Goal: Information Seeking & Learning: Find specific fact

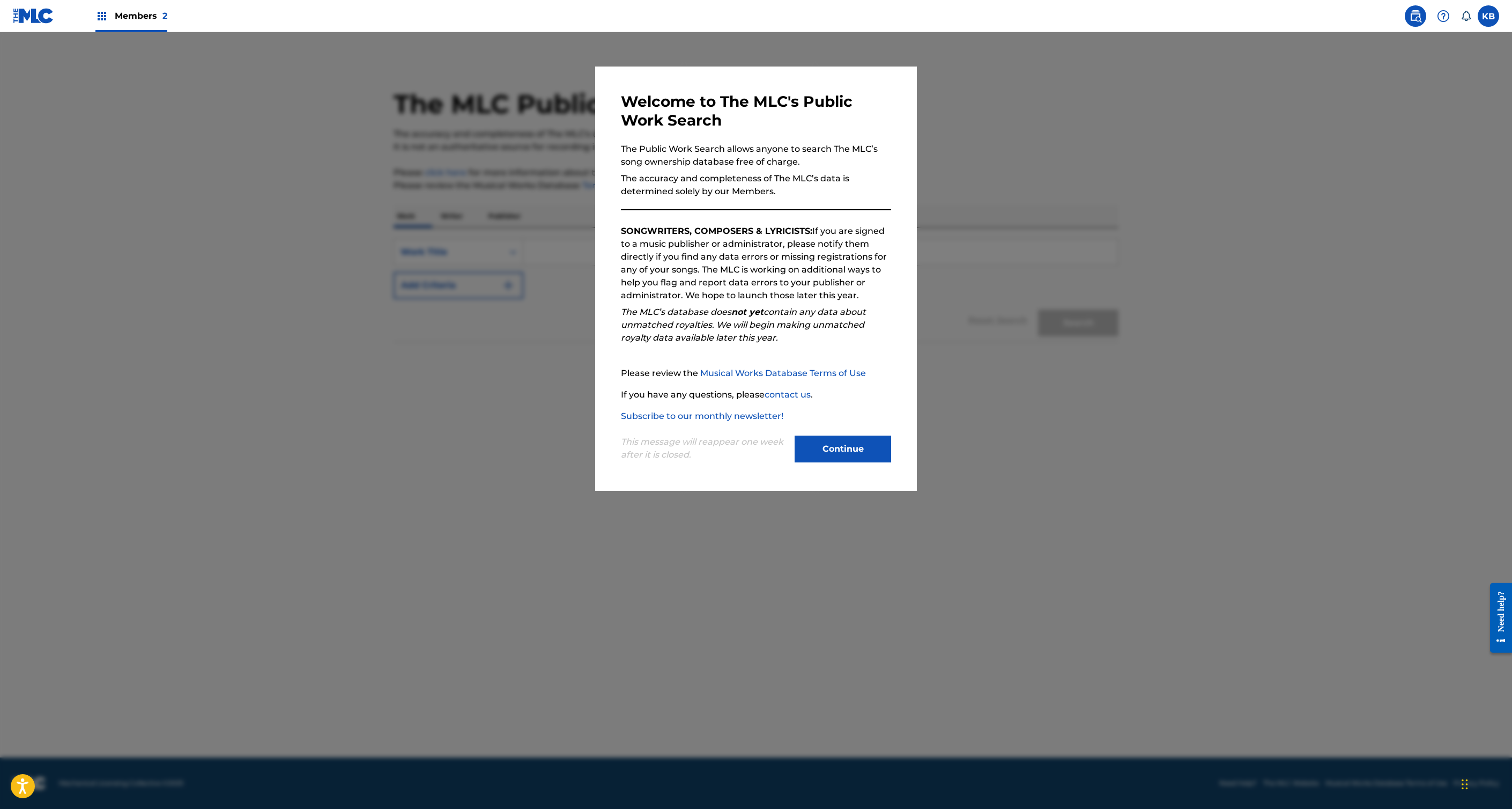
click at [891, 462] on button "Continue" at bounding box center [843, 449] width 96 height 27
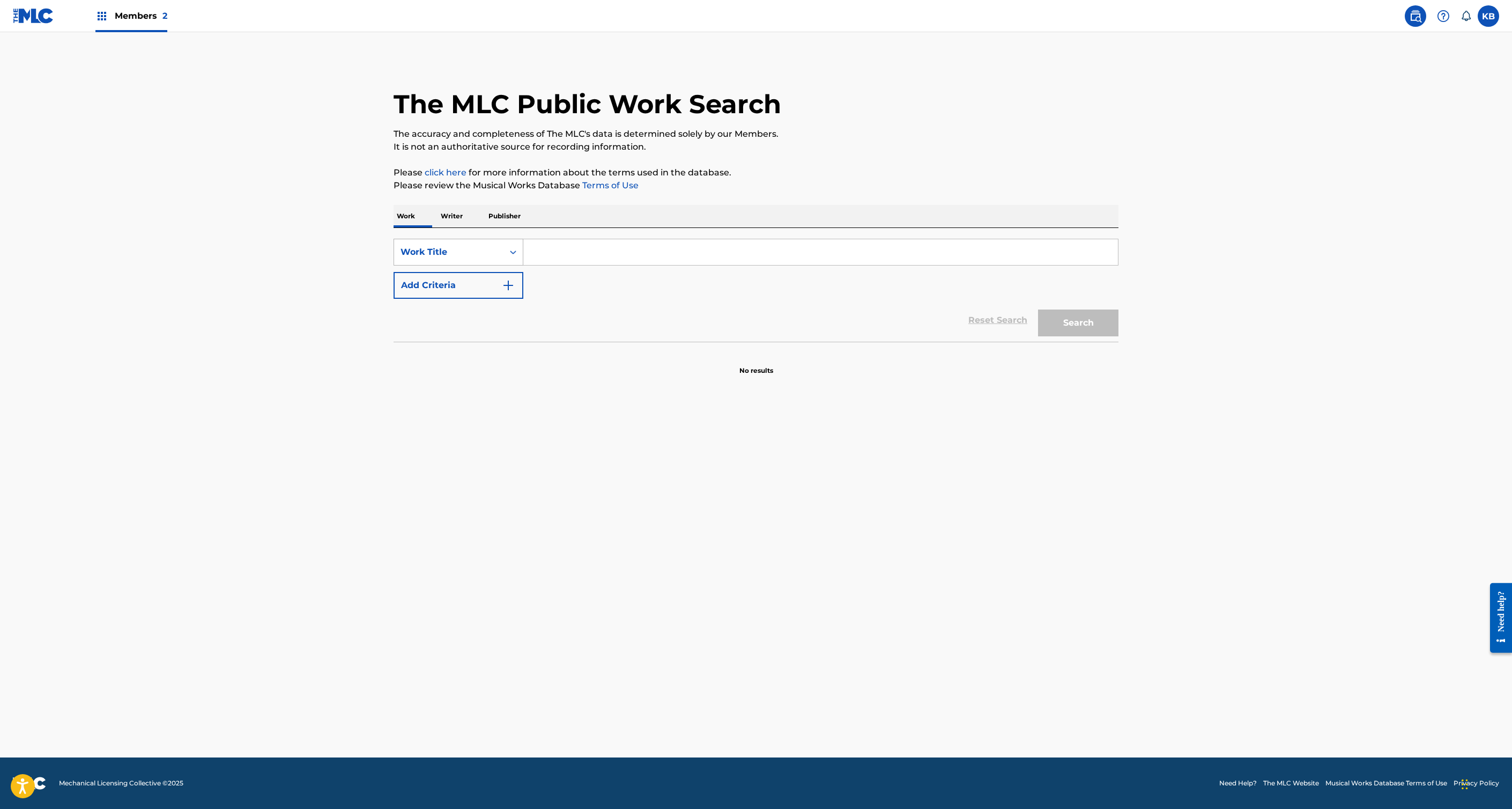
click at [394, 262] on div "Work Title" at bounding box center [448, 252] width 109 height 21
click at [394, 292] on div "Writer Name" at bounding box center [458, 279] width 129 height 27
click at [524, 265] on input "Search Form" at bounding box center [821, 252] width 595 height 26
click at [1119, 336] on button "Search" at bounding box center [1078, 323] width 80 height 27
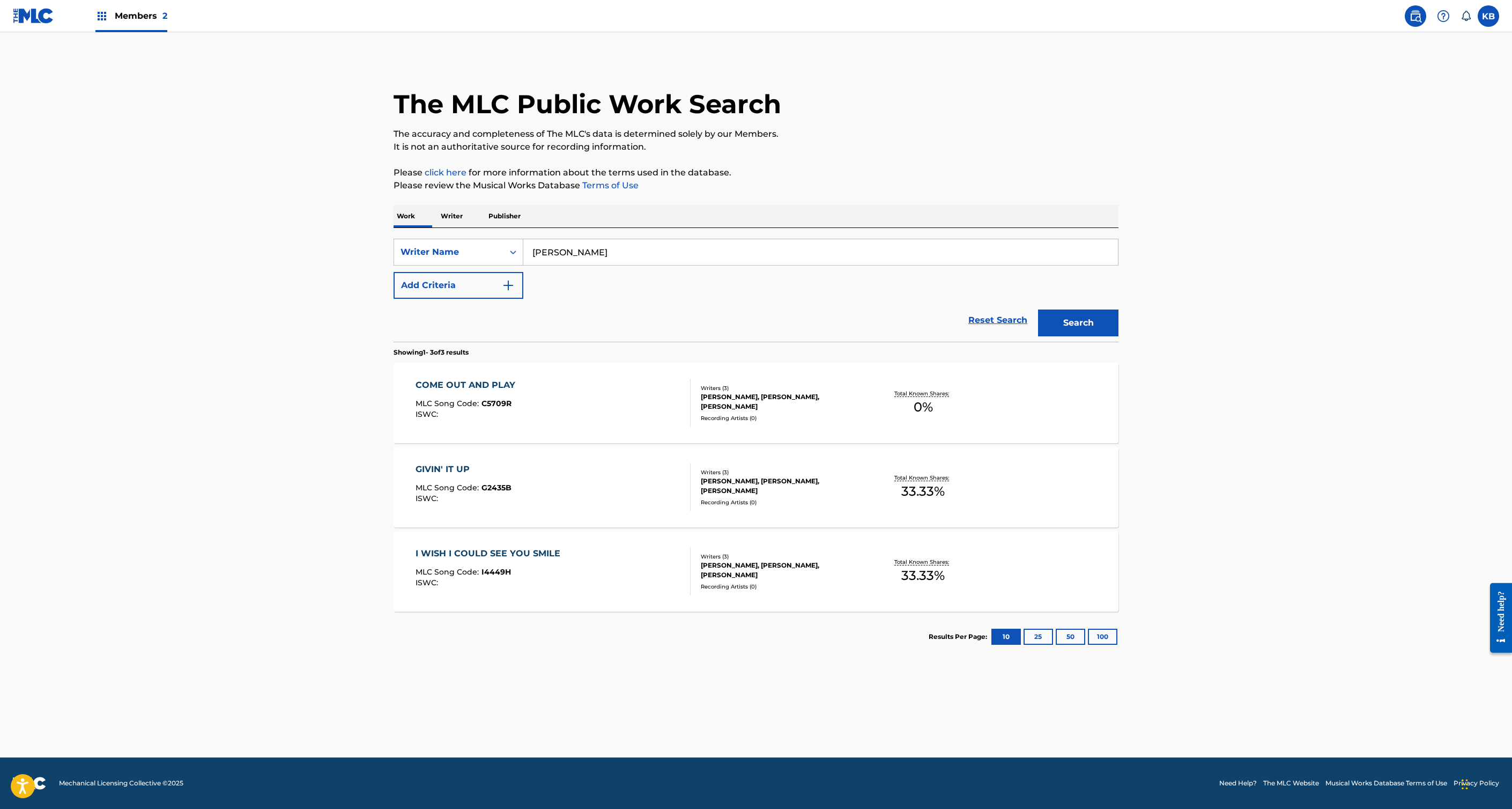
scroll to position [186, 0]
drag, startPoint x: 257, startPoint y: 196, endPoint x: 170, endPoint y: 191, distance: 87.1
click at [393, 238] on div "SearchWithCriteria2905f8b5-792a-4849-98a7-3038d35bd8af Writer Name Barry eastman" at bounding box center [755, 252] width 725 height 27
type input "B"
type input "auditory revolution"
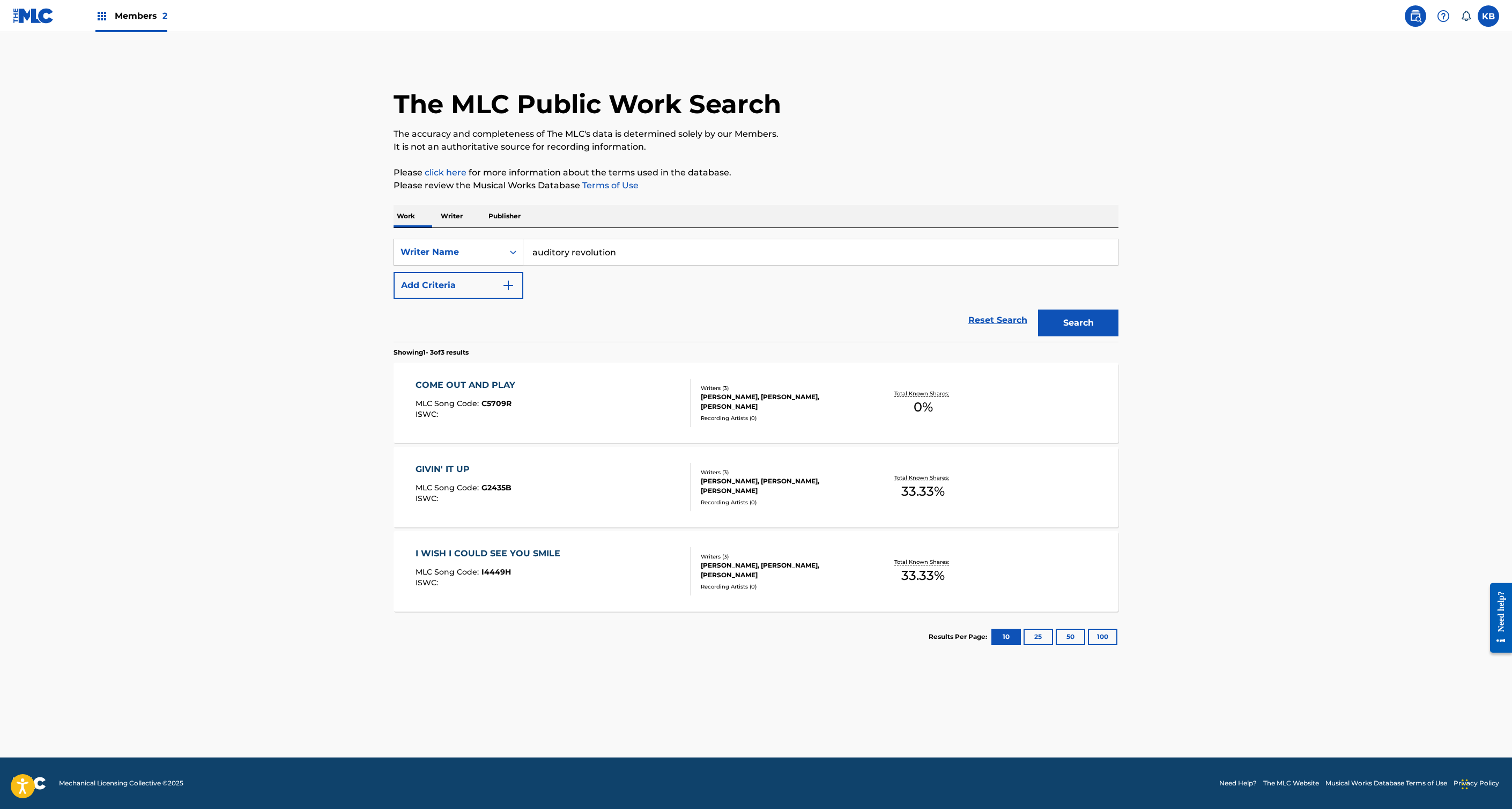
click at [1119, 329] on button "Search" at bounding box center [1078, 323] width 80 height 27
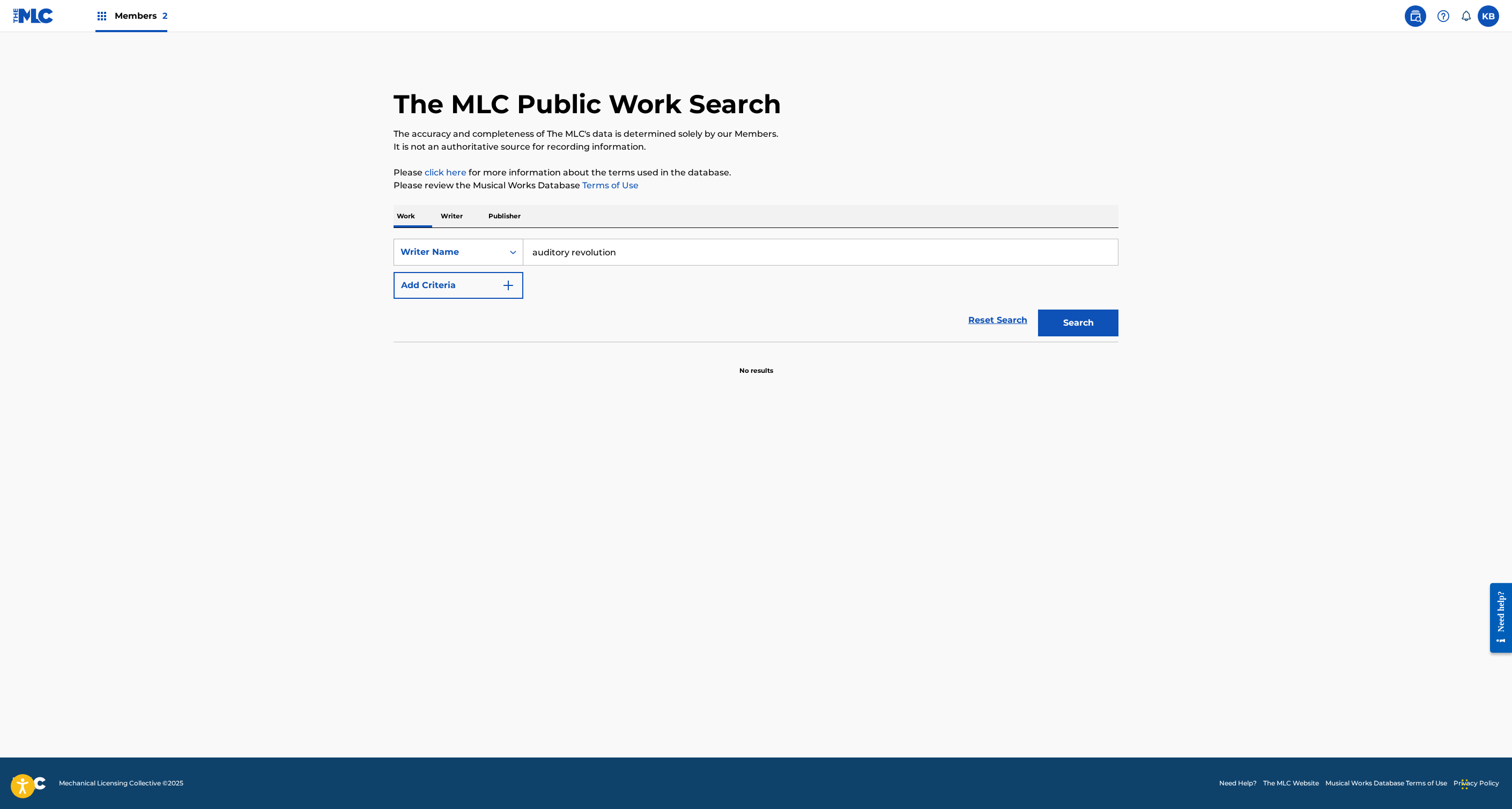
click at [400, 258] on div "Writer Name" at bounding box center [448, 252] width 96 height 13
click at [394, 346] on div "Publisher Name" at bounding box center [458, 333] width 129 height 27
drag, startPoint x: 355, startPoint y: 398, endPoint x: 373, endPoint y: 400, distance: 18.1
click at [524, 265] on input "Search Form" at bounding box center [821, 252] width 595 height 26
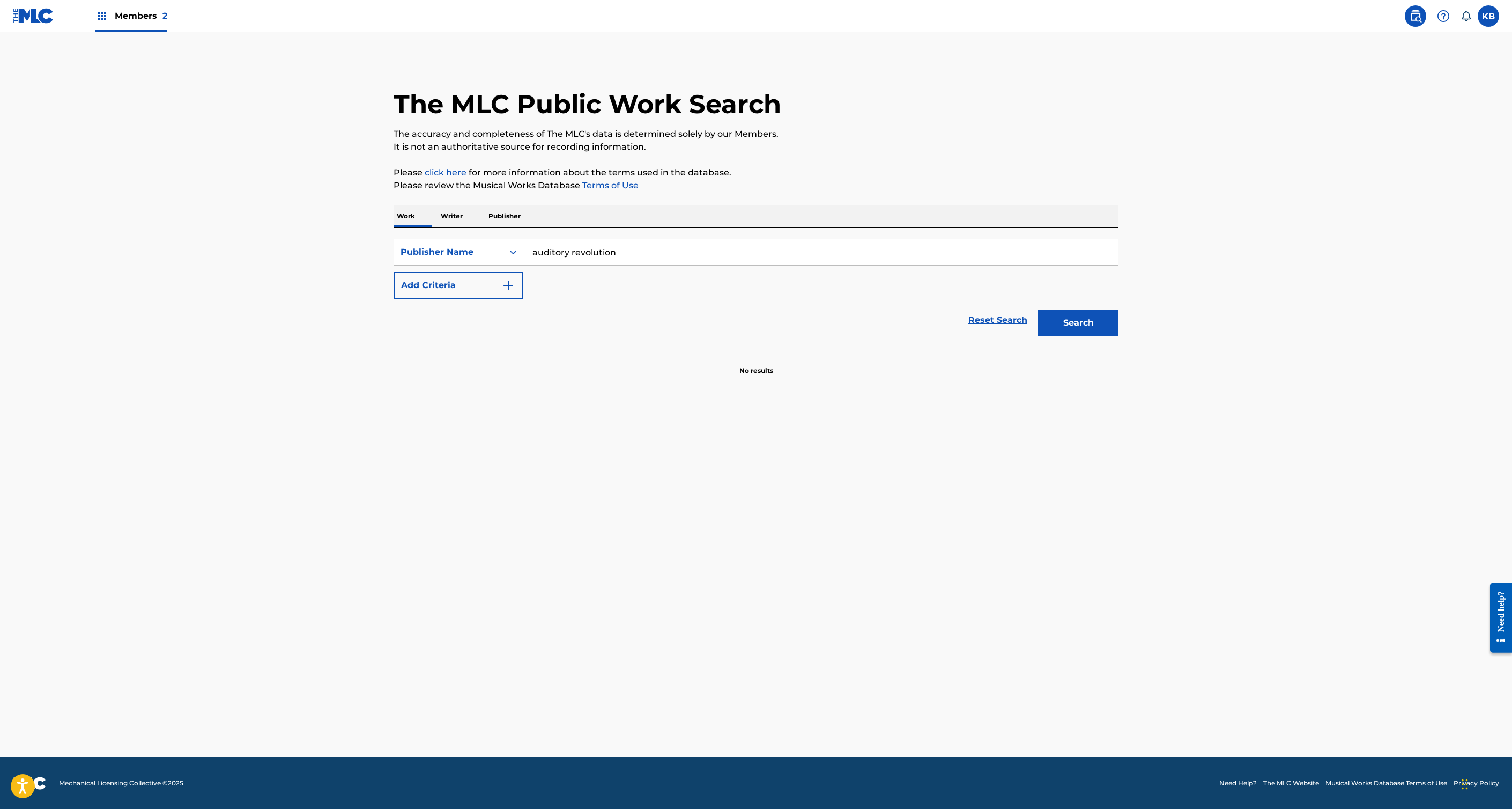
click at [1119, 336] on button "Search" at bounding box center [1078, 323] width 80 height 27
drag, startPoint x: 399, startPoint y: 389, endPoint x: 511, endPoint y: 392, distance: 112.0
click at [524, 265] on input "auditory revolution" at bounding box center [821, 252] width 595 height 26
type input "auditory"
click at [1119, 336] on button "Search" at bounding box center [1078, 323] width 80 height 27
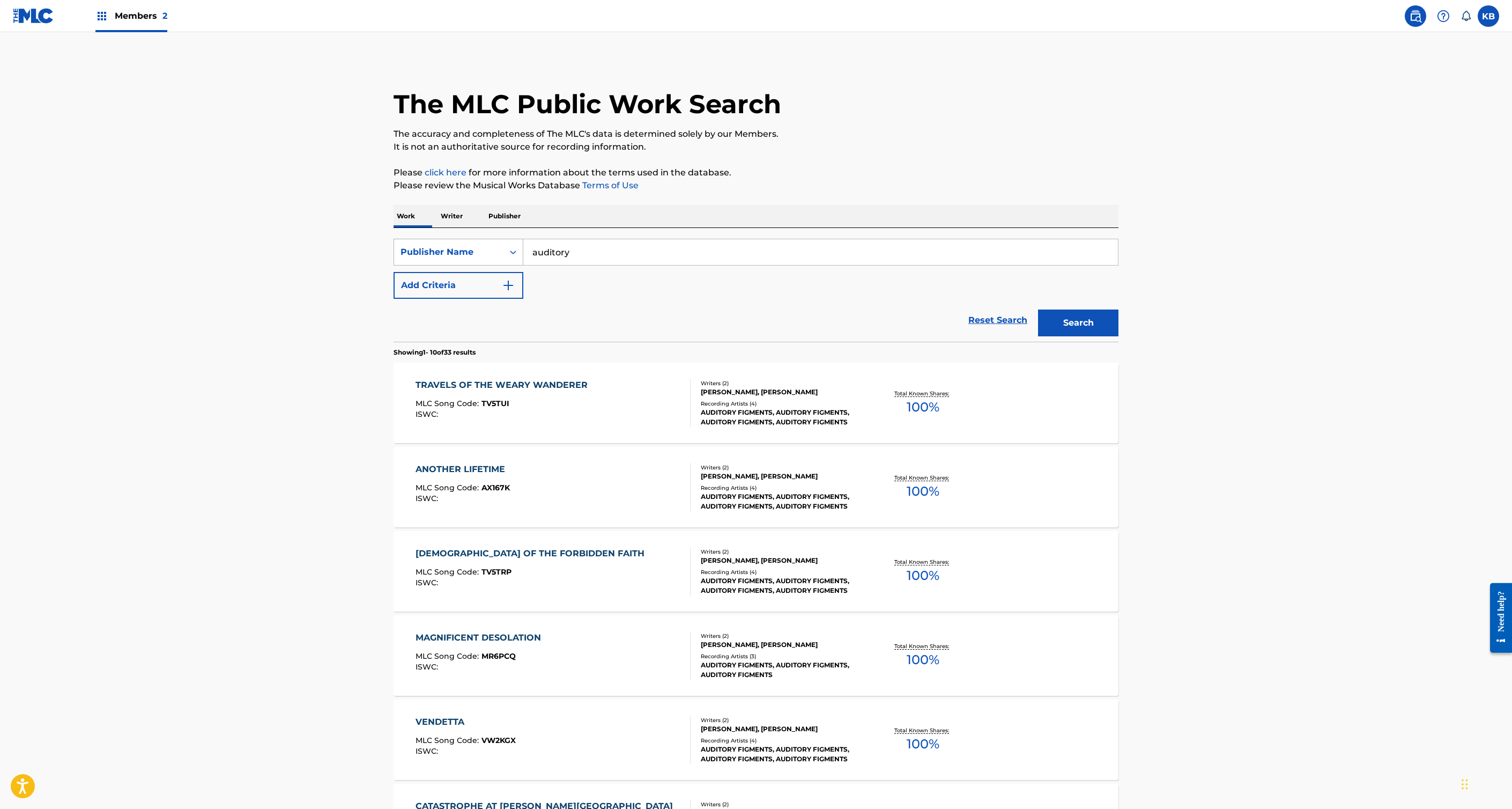
click at [400, 258] on div "Publisher Name" at bounding box center [448, 252] width 96 height 13
click at [551, 232] on div "The MLC Public Work Search The accuracy and completeness of The MLC's data is d…" at bounding box center [756, 657] width 751 height 1197
click at [508, 257] on icon "Search Form" at bounding box center [513, 252] width 11 height 11
click at [394, 373] on div "Publisher IPI" at bounding box center [458, 359] width 129 height 27
click at [400, 258] on div "Publisher IPI" at bounding box center [448, 252] width 96 height 13
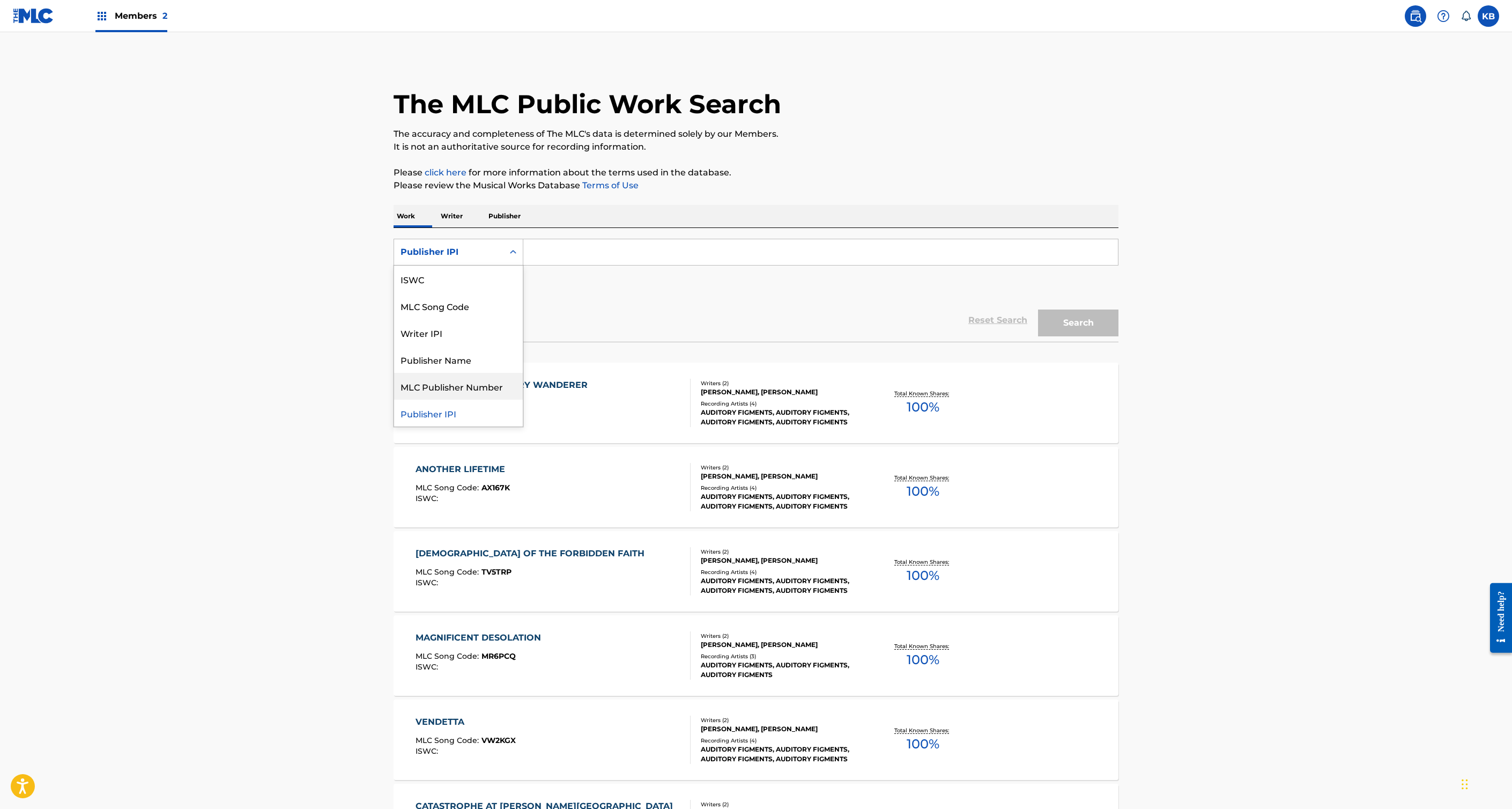
scroll to position [0, 0]
click at [394, 373] on div "MLC Song Code" at bounding box center [458, 359] width 129 height 27
paste input "P405KH"
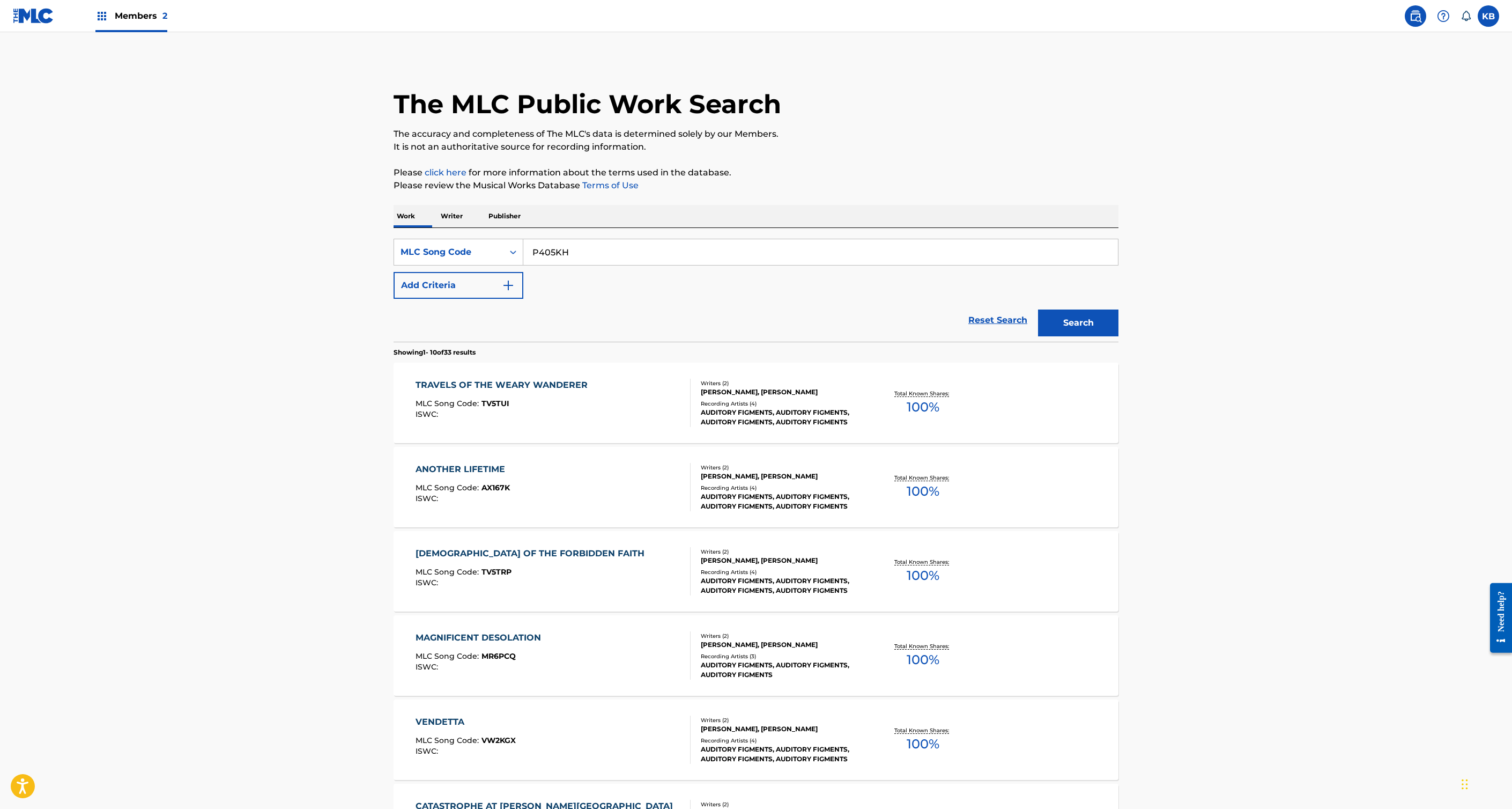
type input "P405KH"
click at [1119, 336] on button "Search" at bounding box center [1078, 323] width 80 height 27
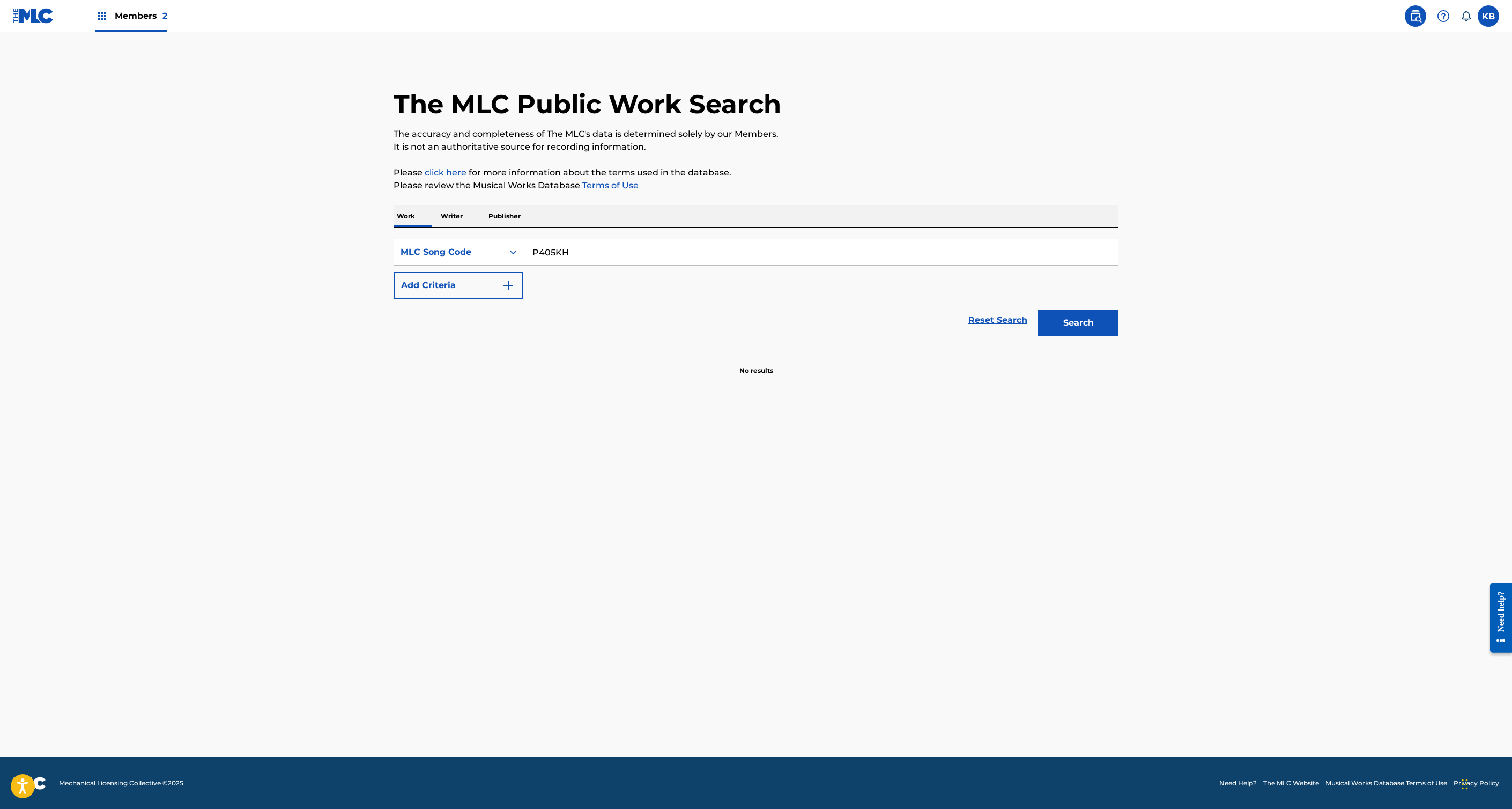
click at [437, 227] on p "Writer" at bounding box center [451, 216] width 28 height 22
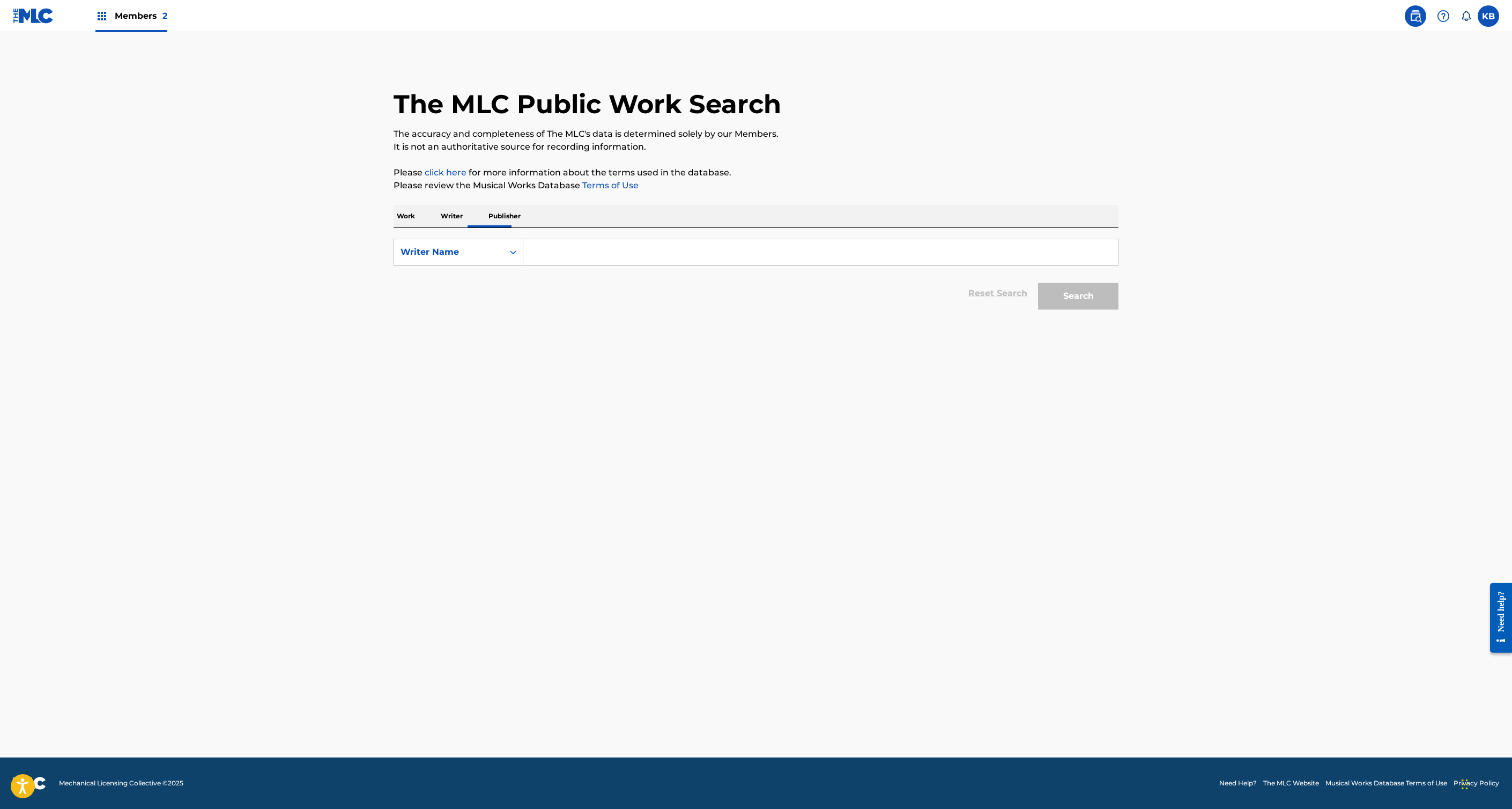
click at [524, 265] on input "Search Form" at bounding box center [821, 252] width 595 height 26
type input "brian robert jackson"
click at [1119, 309] on button "Search" at bounding box center [1078, 296] width 80 height 27
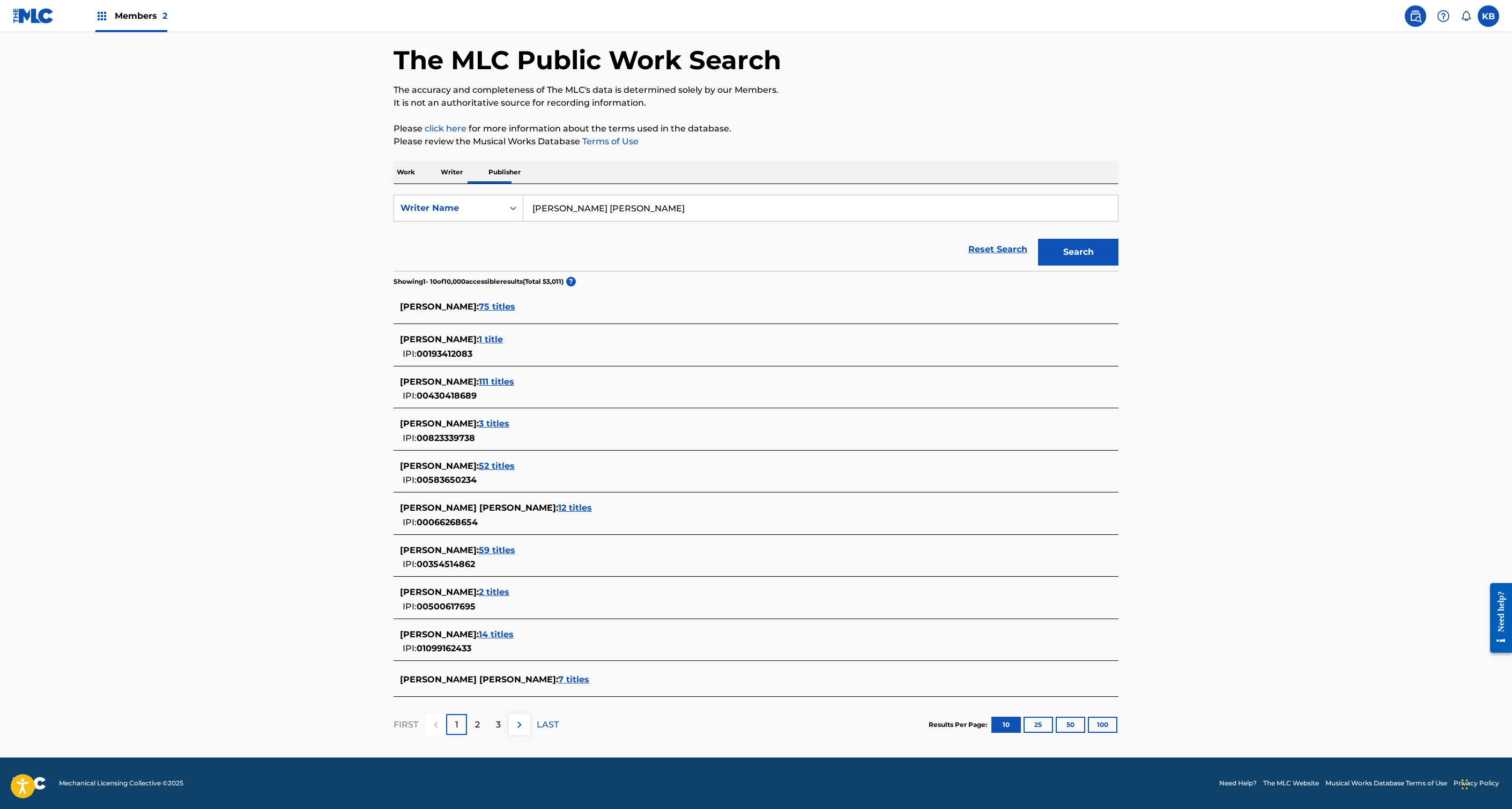
scroll to position [207, 0]
click at [479, 387] on span "111 titles" at bounding box center [497, 381] width 35 height 10
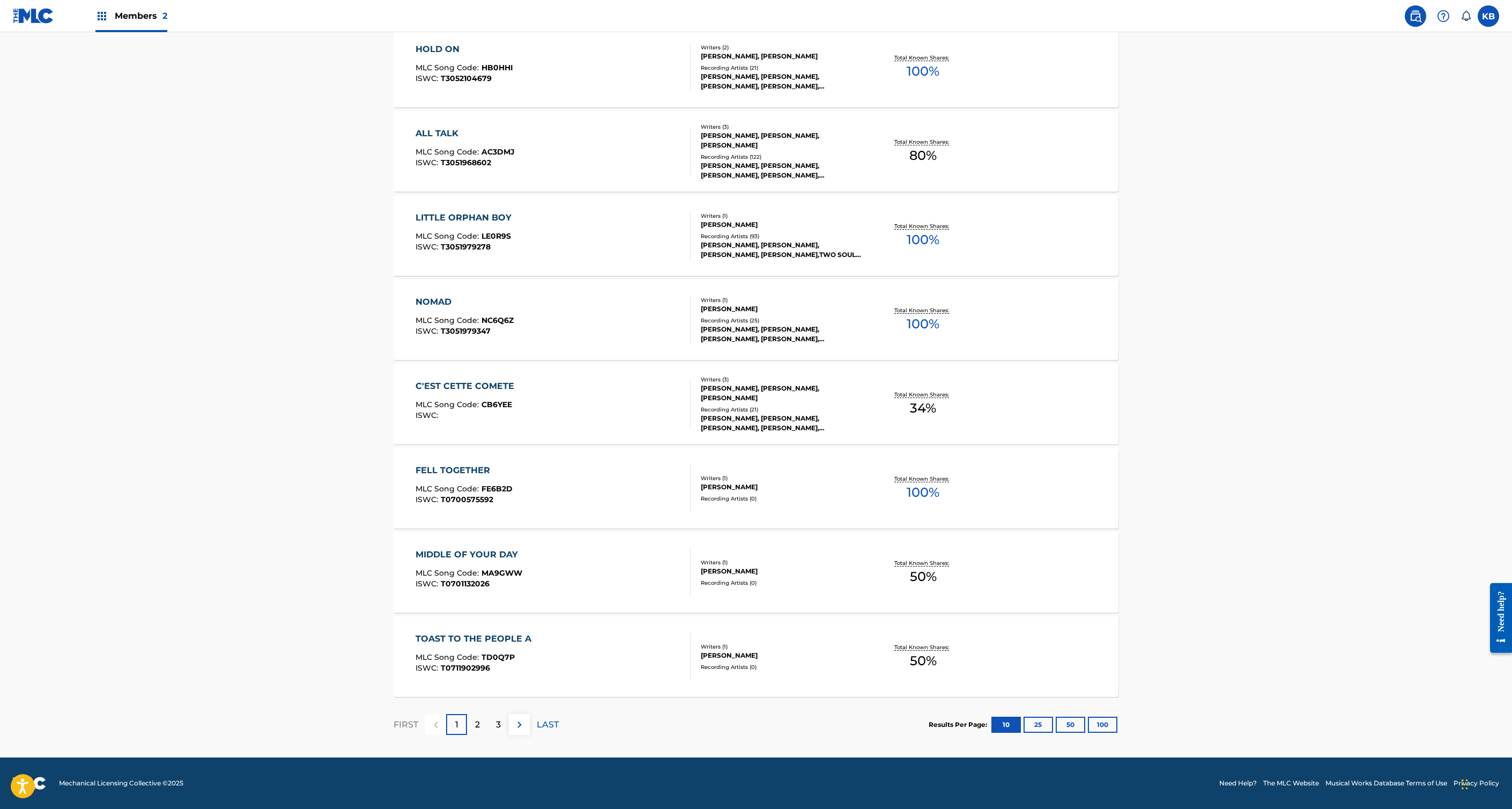
scroll to position [868, 0]
click at [475, 718] on p "2" at bounding box center [477, 724] width 5 height 13
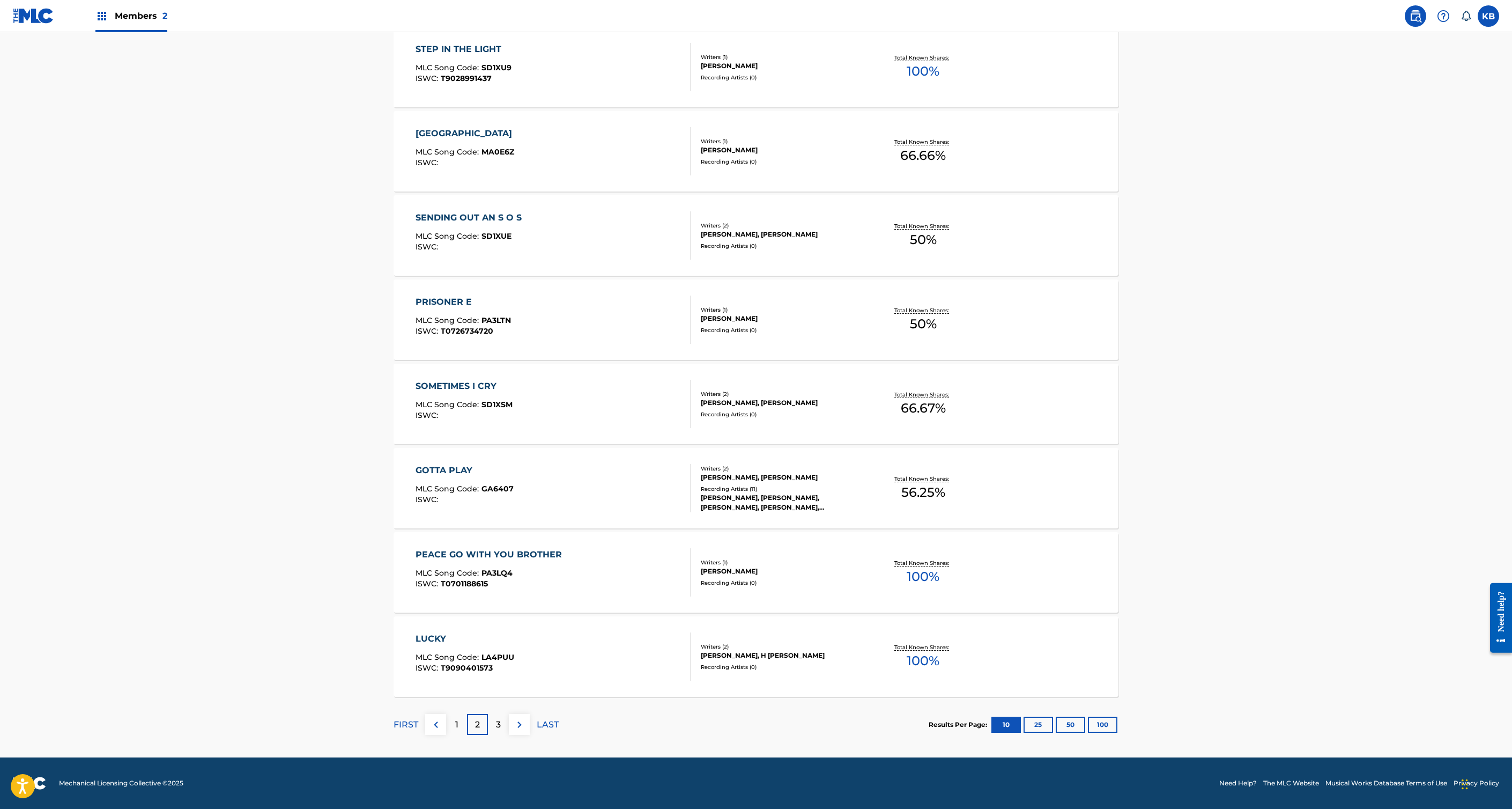
scroll to position [870, 0]
click at [496, 718] on p "3" at bounding box center [498, 724] width 5 height 13
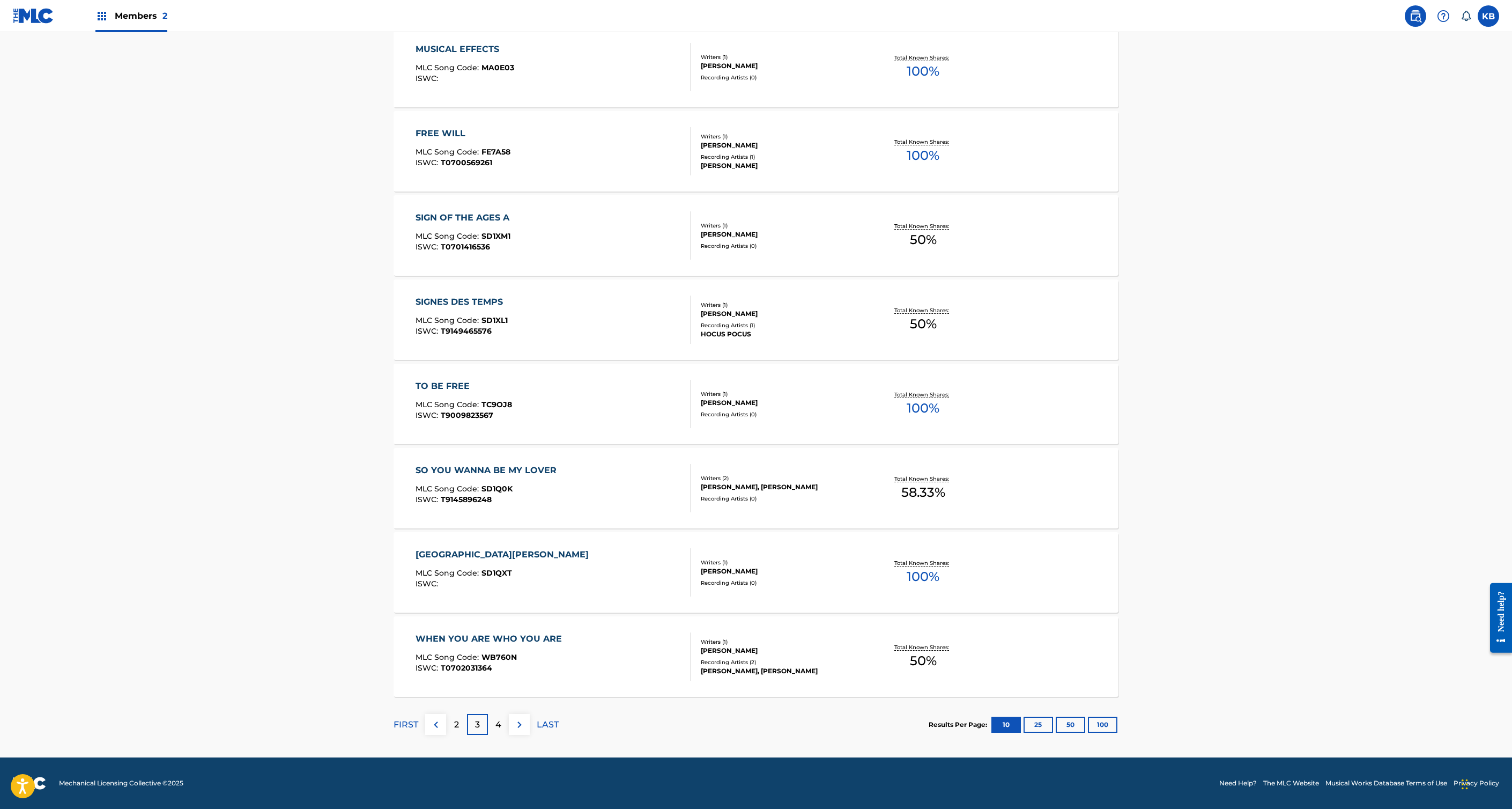
click at [495, 718] on p "4" at bounding box center [498, 724] width 6 height 13
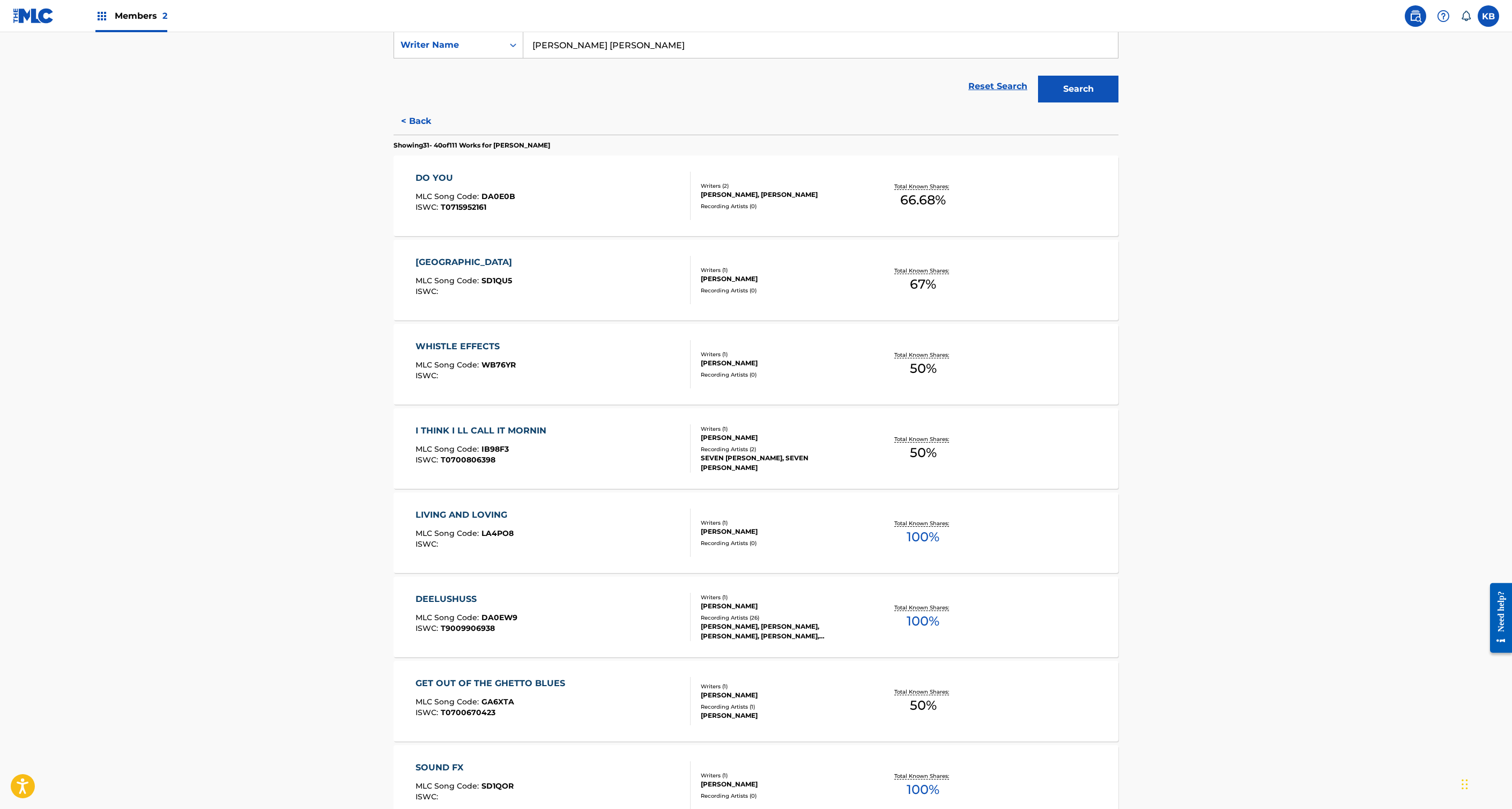
scroll to position [211, 0]
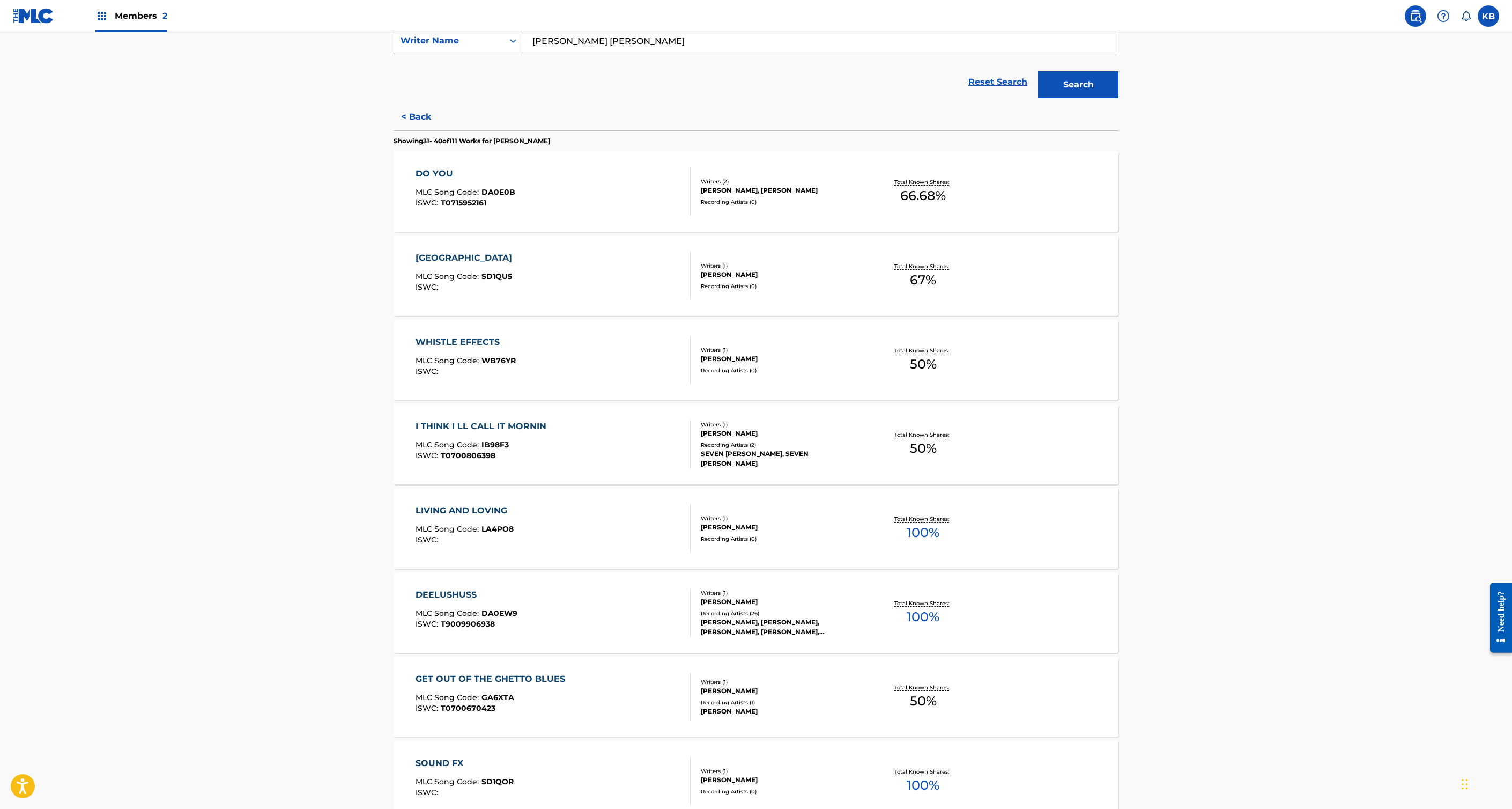
click at [416, 180] on div "DO YOU" at bounding box center [465, 174] width 100 height 13
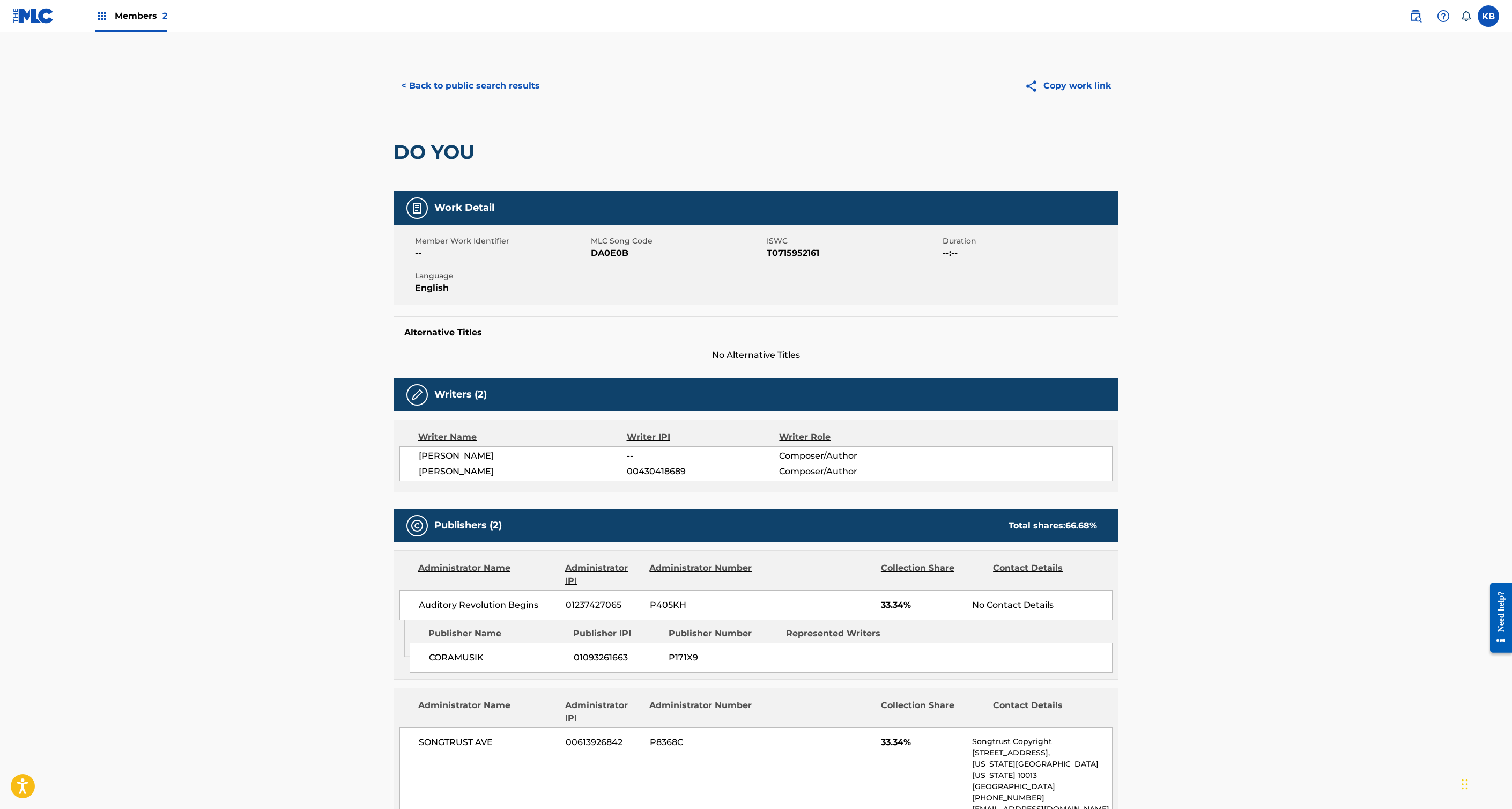
click at [393, 99] on button "< Back to public search results" at bounding box center [470, 86] width 154 height 27
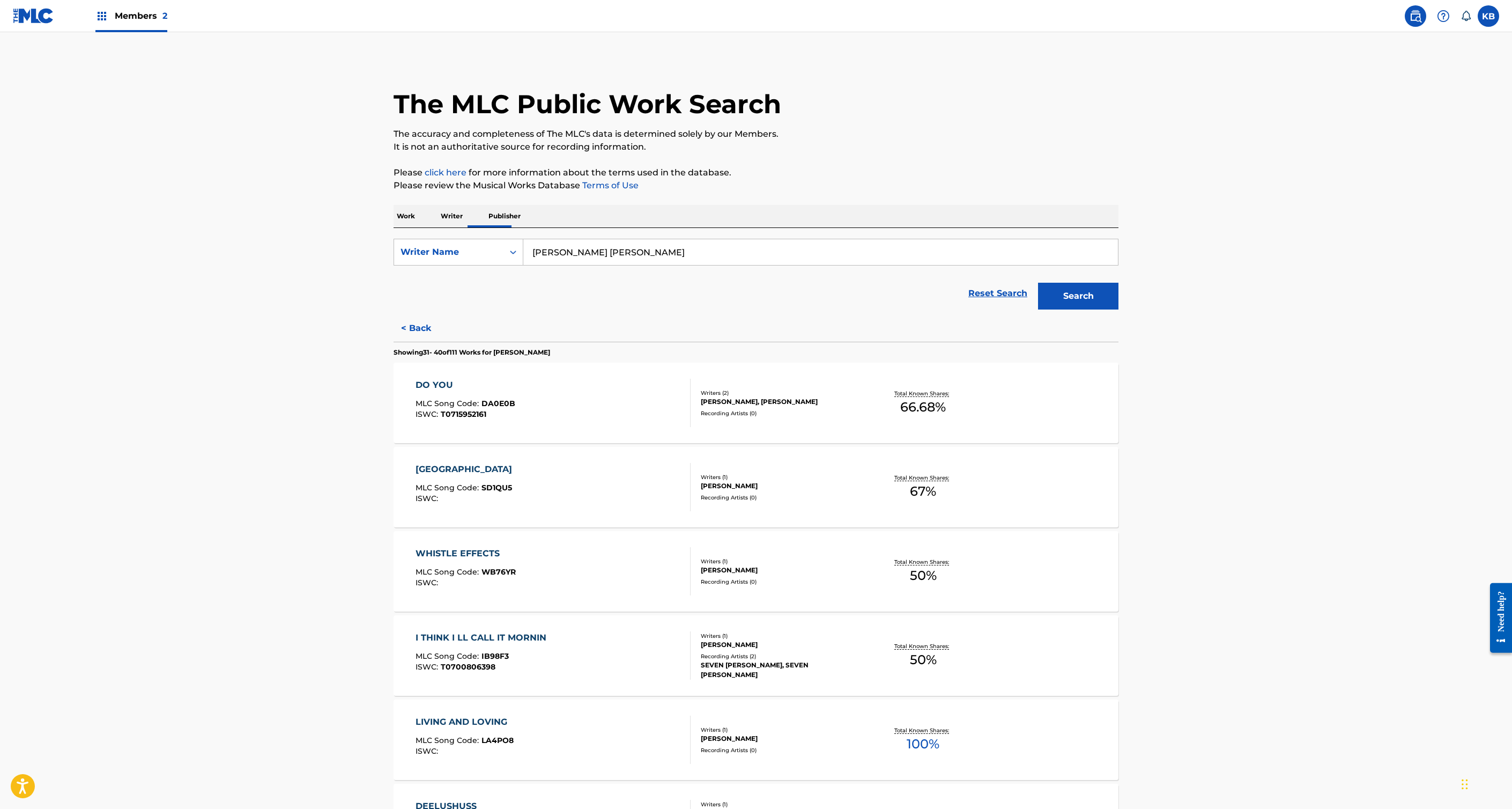
click at [811, 137] on div "The MLC Public Work Search" at bounding box center [755, 97] width 725 height 78
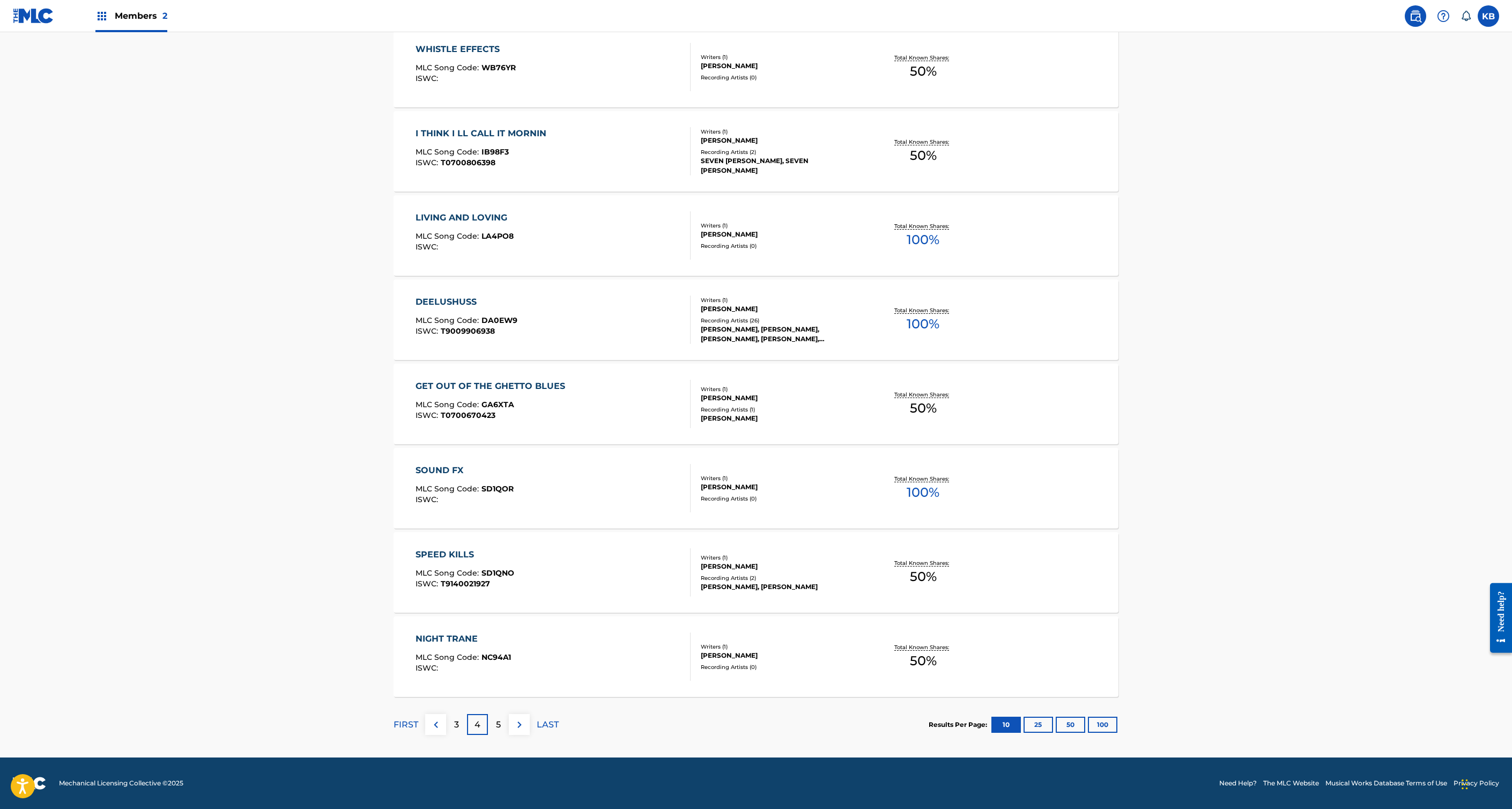
scroll to position [782, 0]
click at [416, 548] on div "SPEED KILLS" at bounding box center [465, 555] width 99 height 13
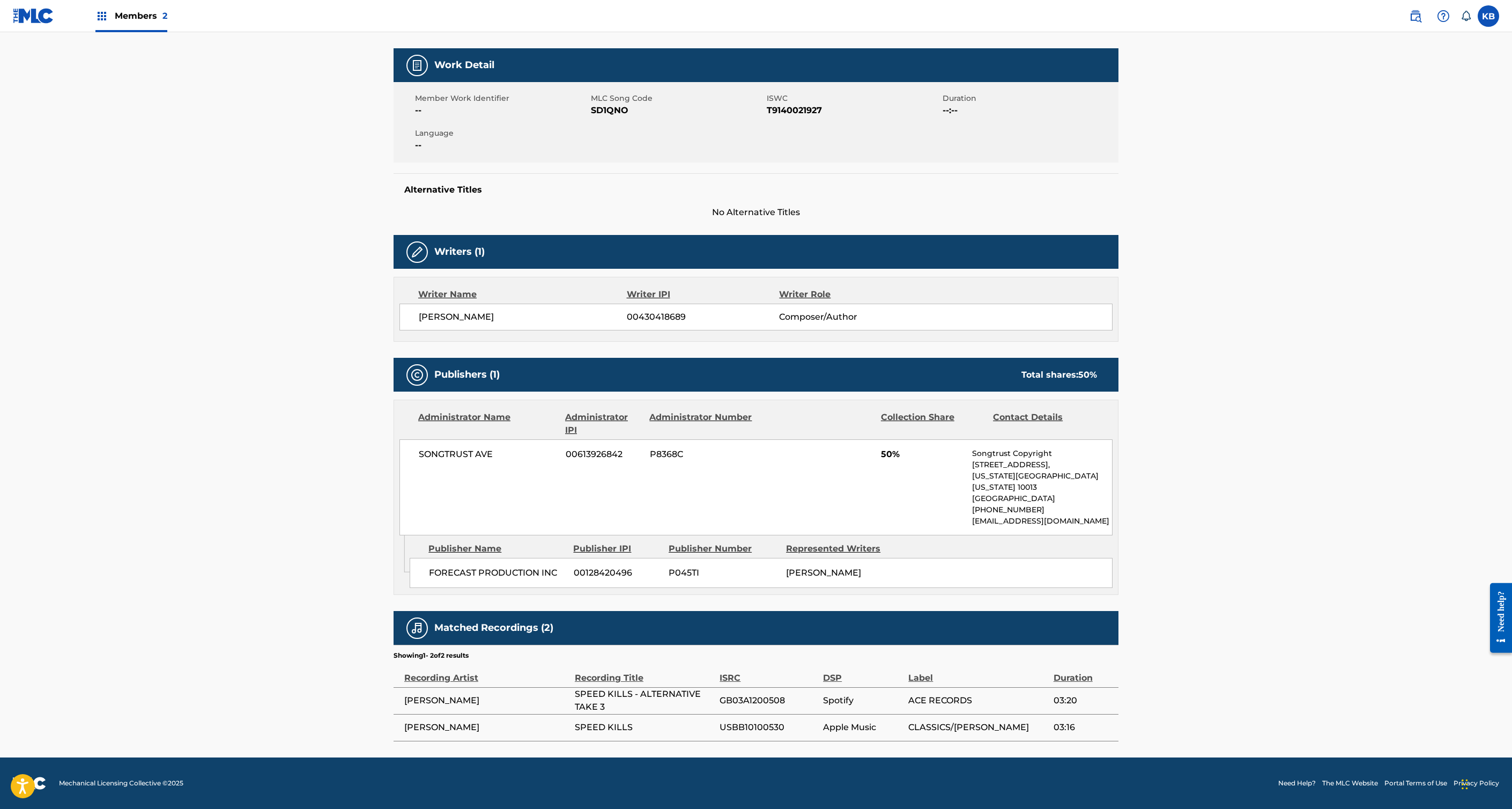
scroll to position [120, 0]
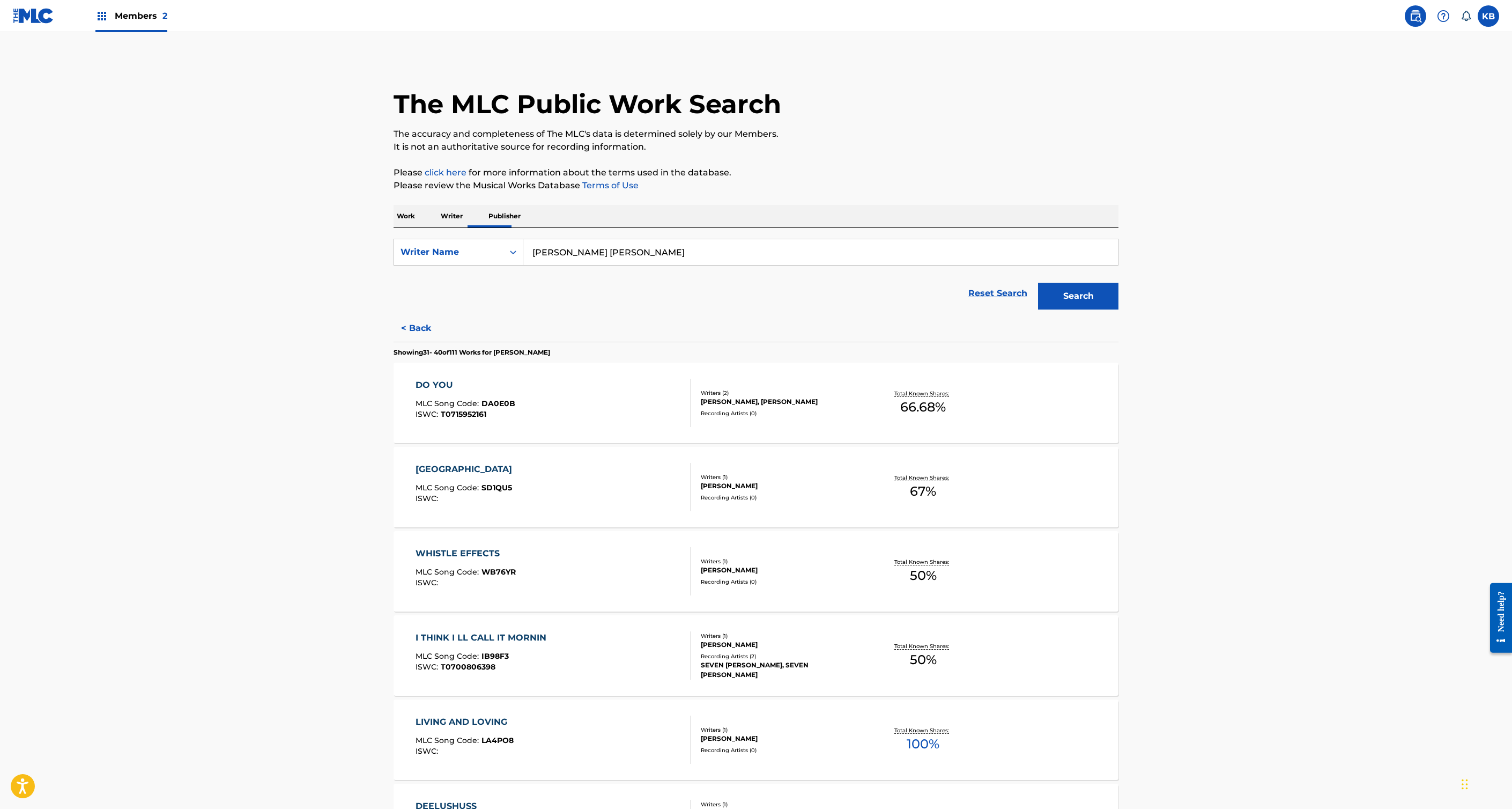
click at [524, 265] on input "brian robert jackson" at bounding box center [821, 252] width 595 height 26
drag, startPoint x: 477, startPoint y: 390, endPoint x: 249, endPoint y: 369, distance: 229.0
click at [393, 265] on div "SearchWithCriteriae1c5b9db-b2df-494f-83d1-8e482ee6d563 Writer Name brian robert…" at bounding box center [755, 252] width 725 height 27
type input "r"
type input "b"
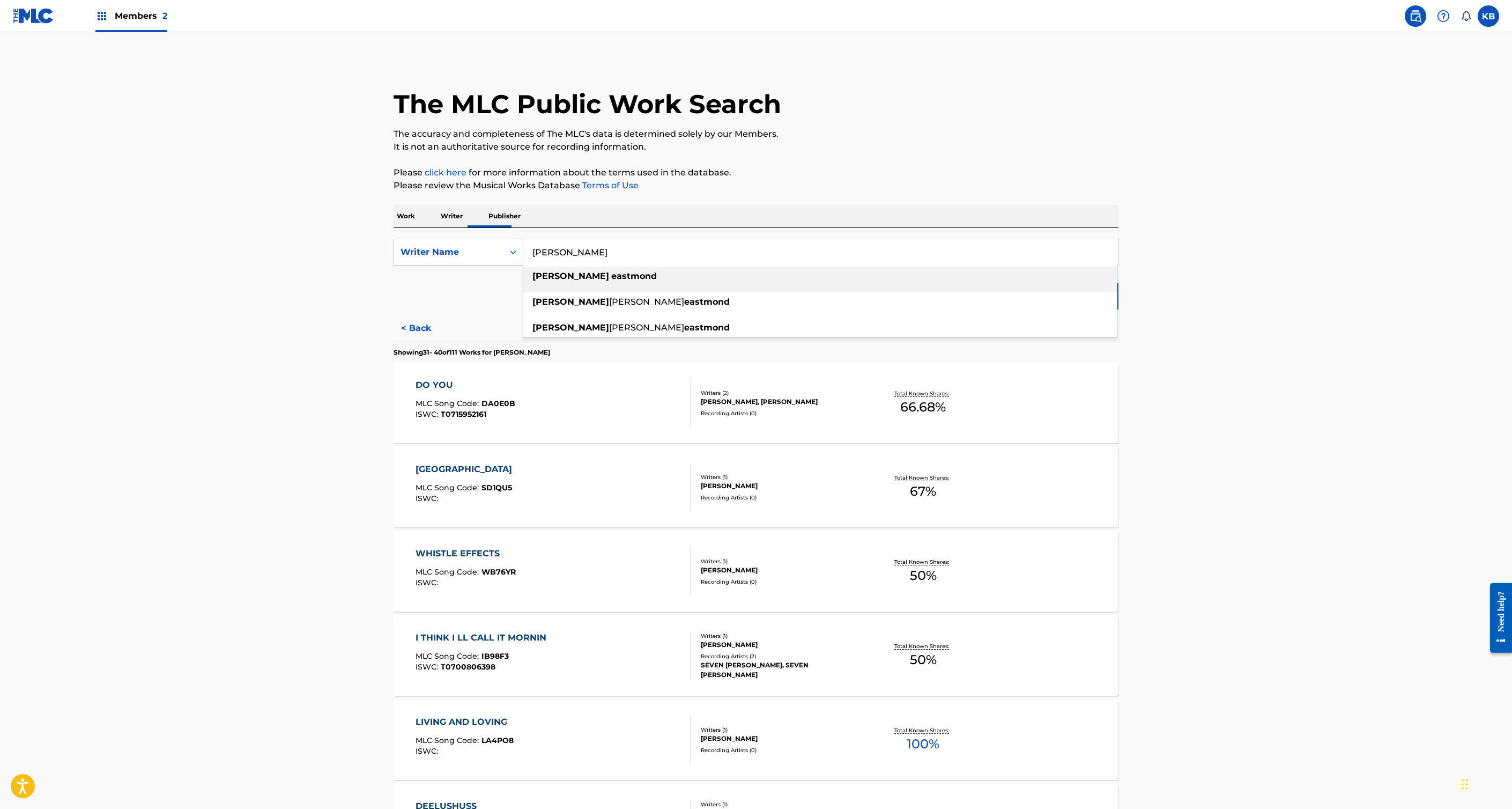
type input "barry eastmond"
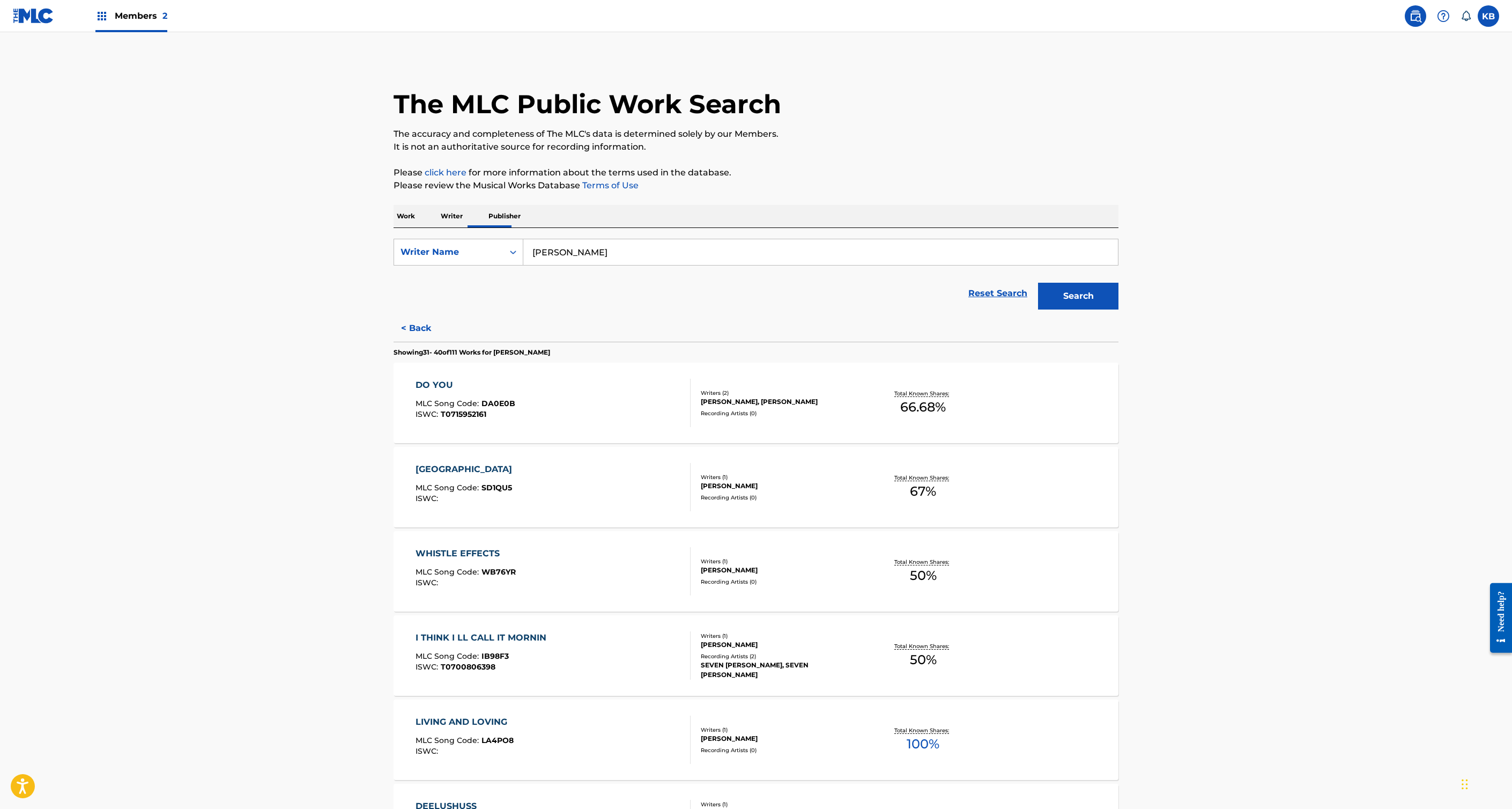
click at [1119, 309] on button "Search" at bounding box center [1078, 296] width 80 height 27
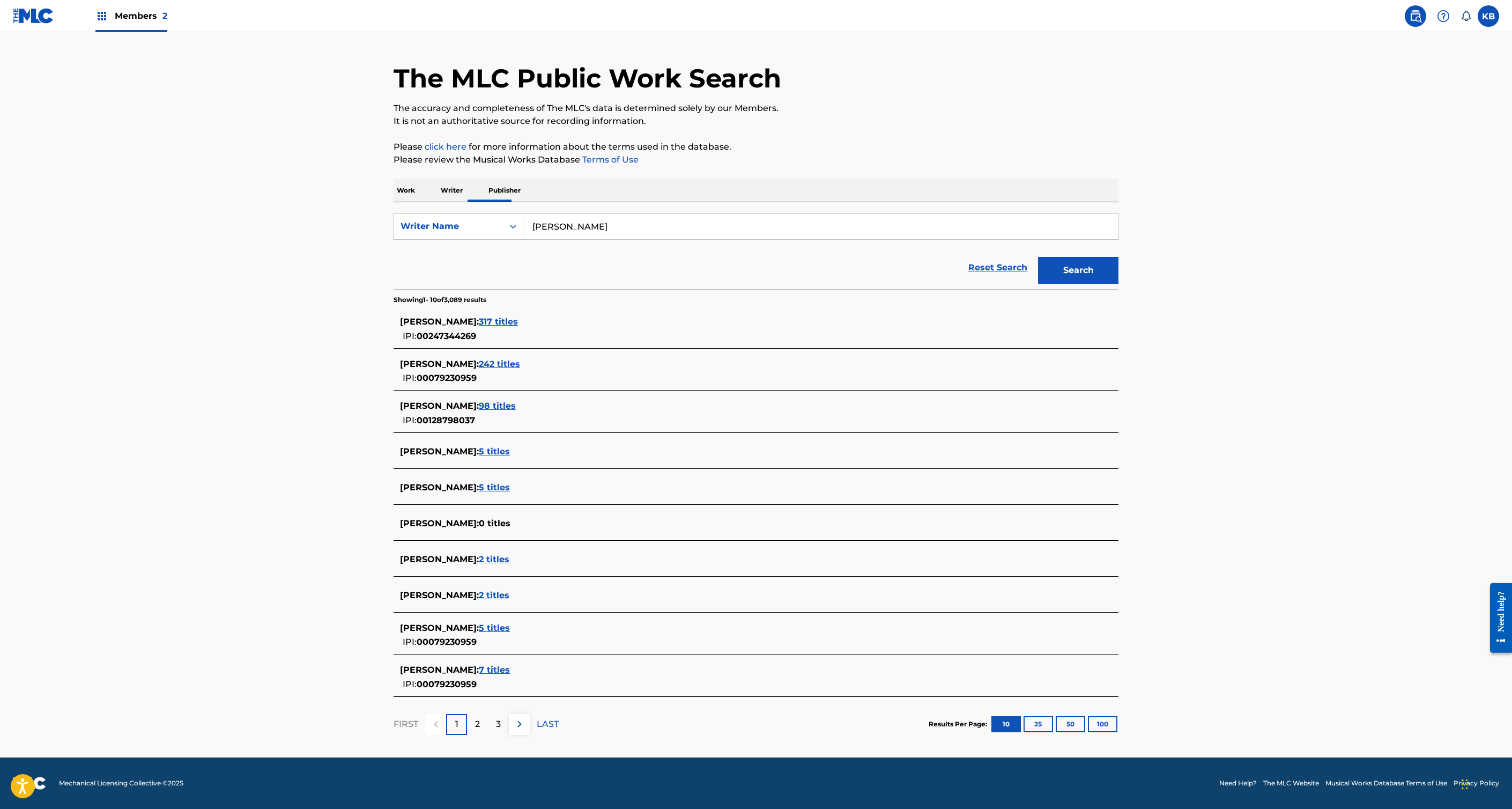
scroll to position [124, 0]
click at [479, 456] on span "5 titles" at bounding box center [494, 451] width 31 height 10
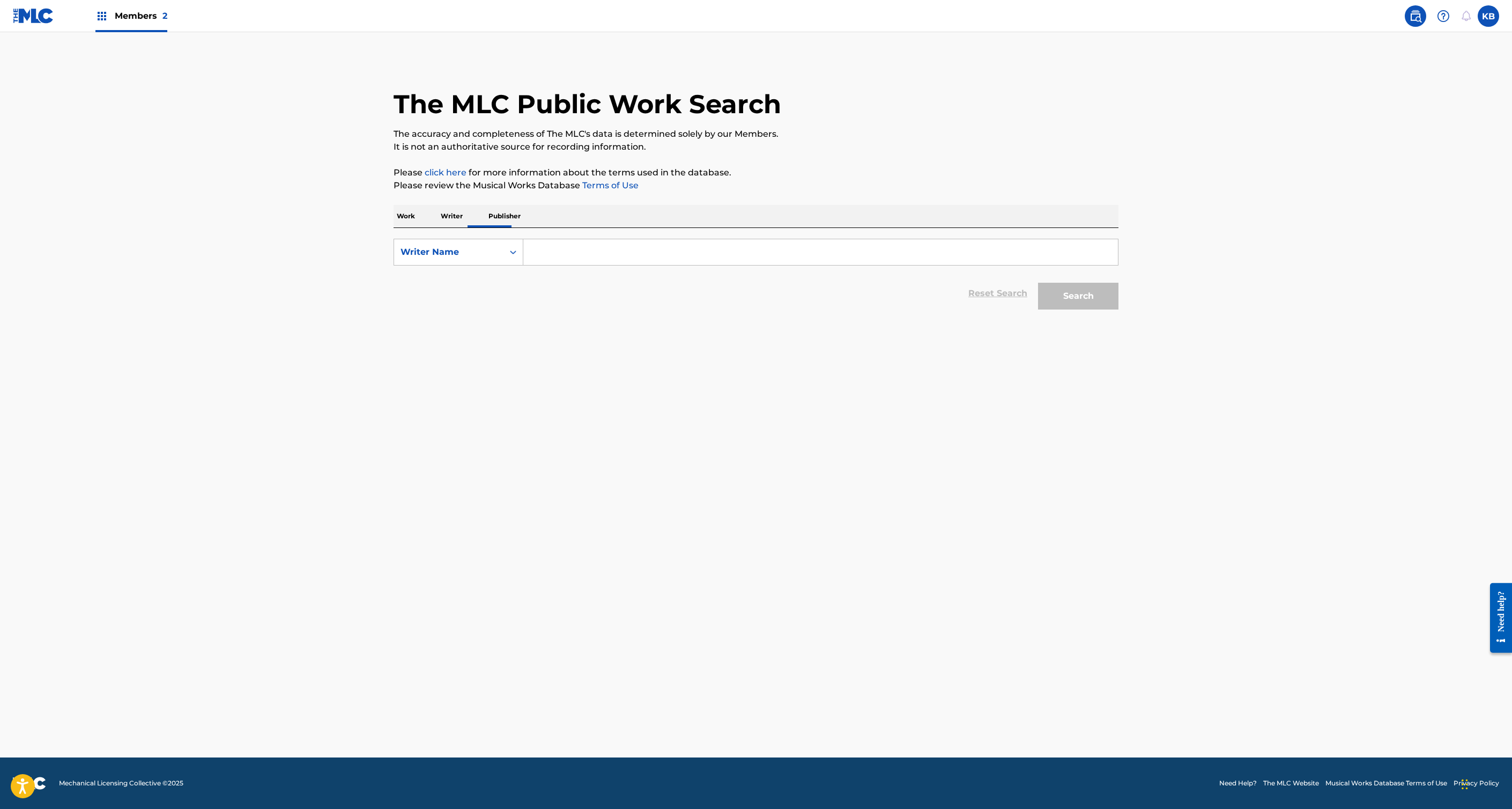
click at [524, 265] on input "Search Form" at bounding box center [821, 252] width 595 height 26
click at [1119, 309] on button "Search" at bounding box center [1078, 296] width 80 height 27
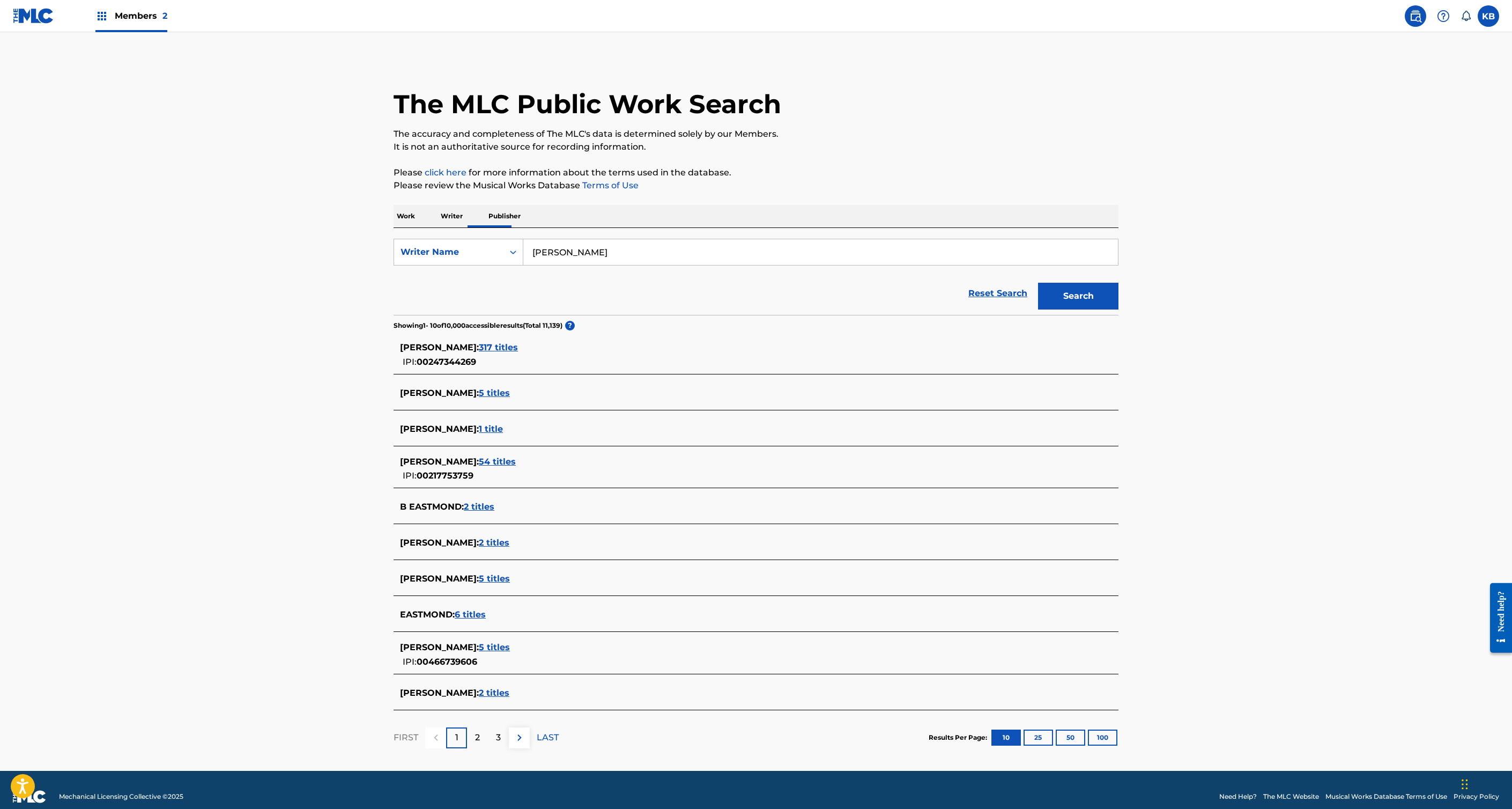
type input "[PERSON_NAME]"
drag, startPoint x: 436, startPoint y: 420, endPoint x: 232, endPoint y: 551, distance: 242.4
click at [479, 352] on span "317 titles" at bounding box center [498, 347] width 39 height 10
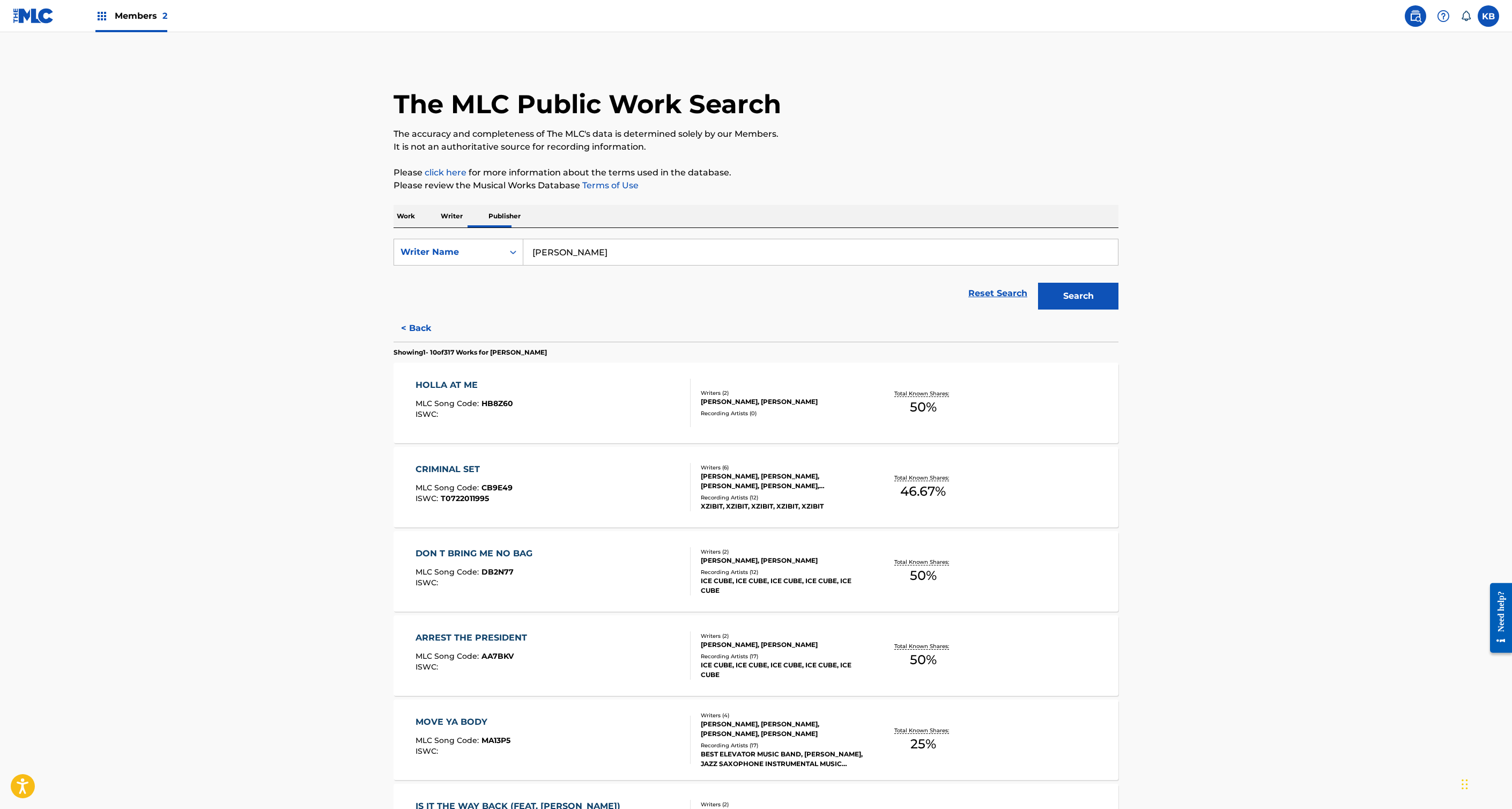
click at [524, 265] on input "[PERSON_NAME]" at bounding box center [821, 252] width 595 height 26
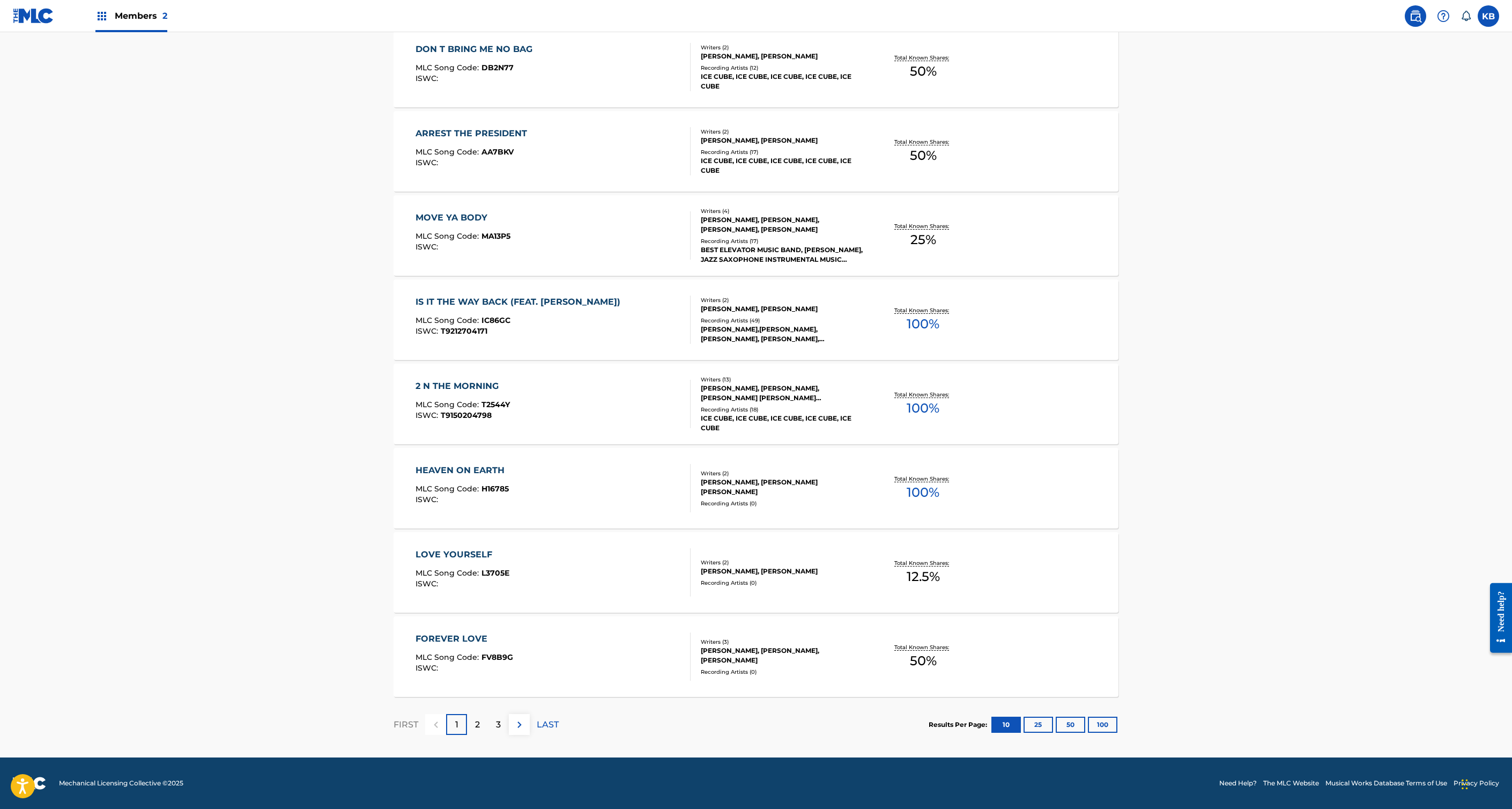
scroll to position [870, 0]
click at [467, 714] on div "2" at bounding box center [478, 724] width 21 height 21
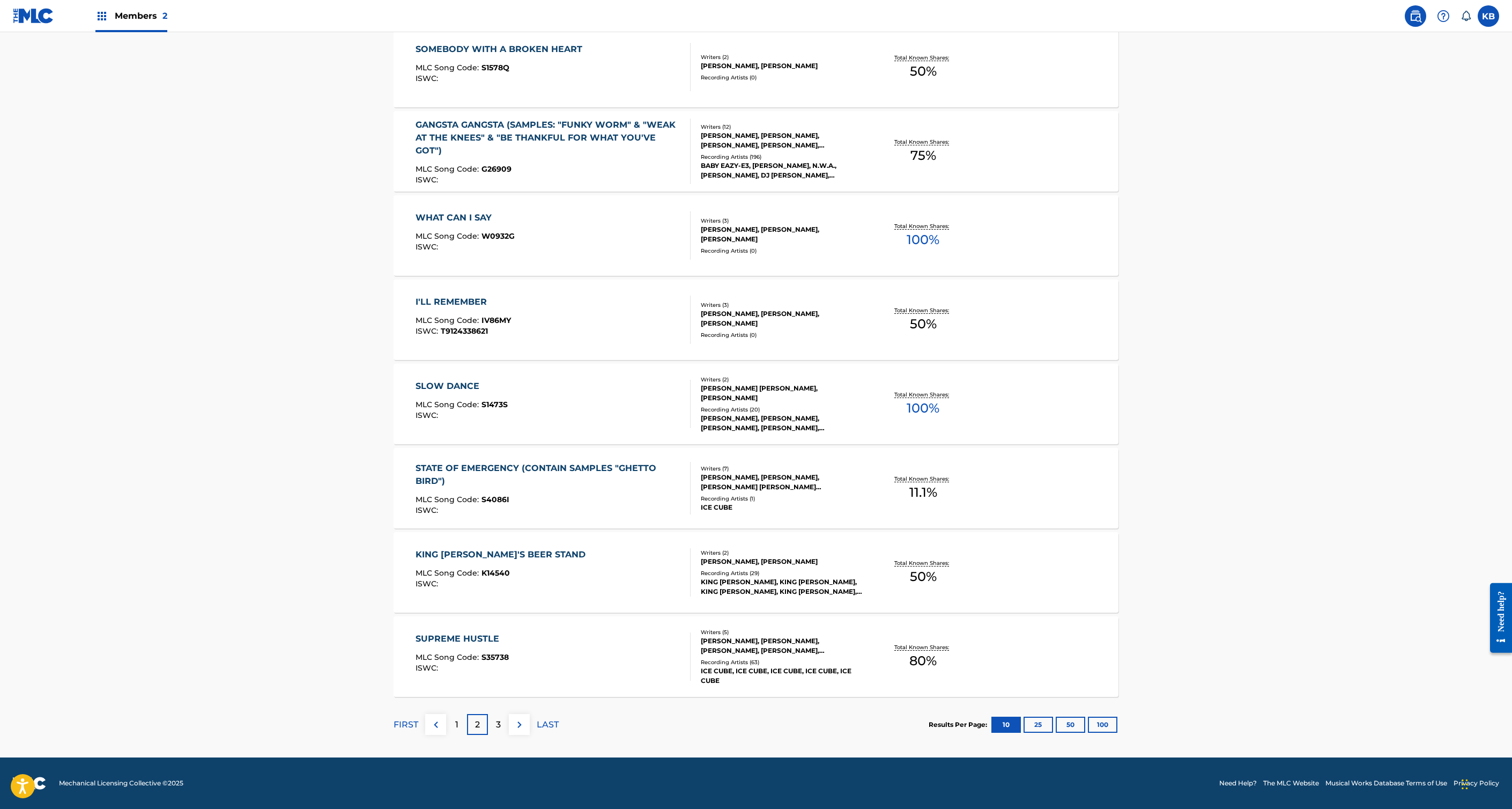
click at [496, 718] on p "3" at bounding box center [498, 724] width 5 height 13
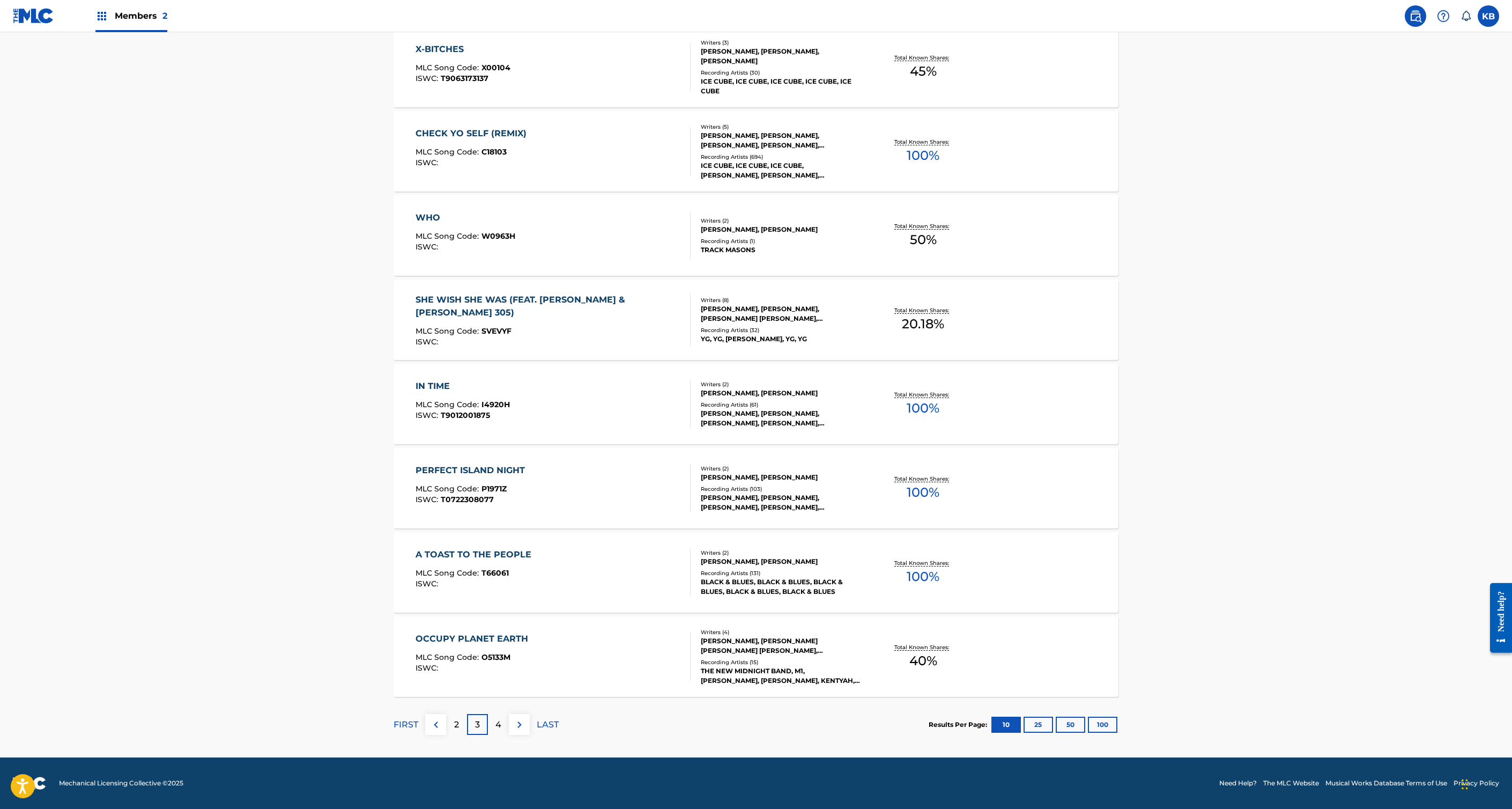
click at [488, 714] on div "4" at bounding box center [498, 724] width 21 height 21
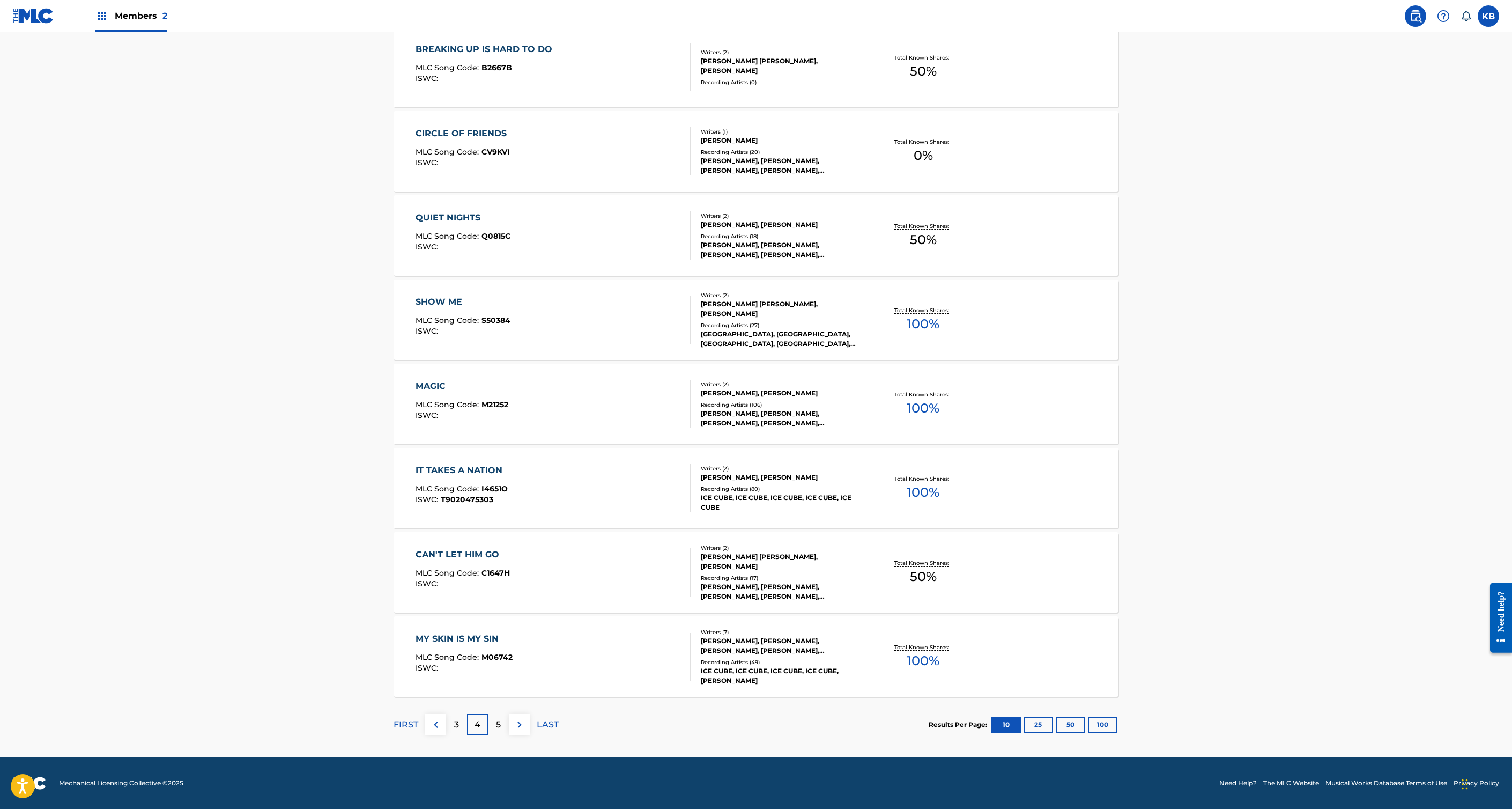
click at [496, 718] on p "5" at bounding box center [498, 724] width 5 height 13
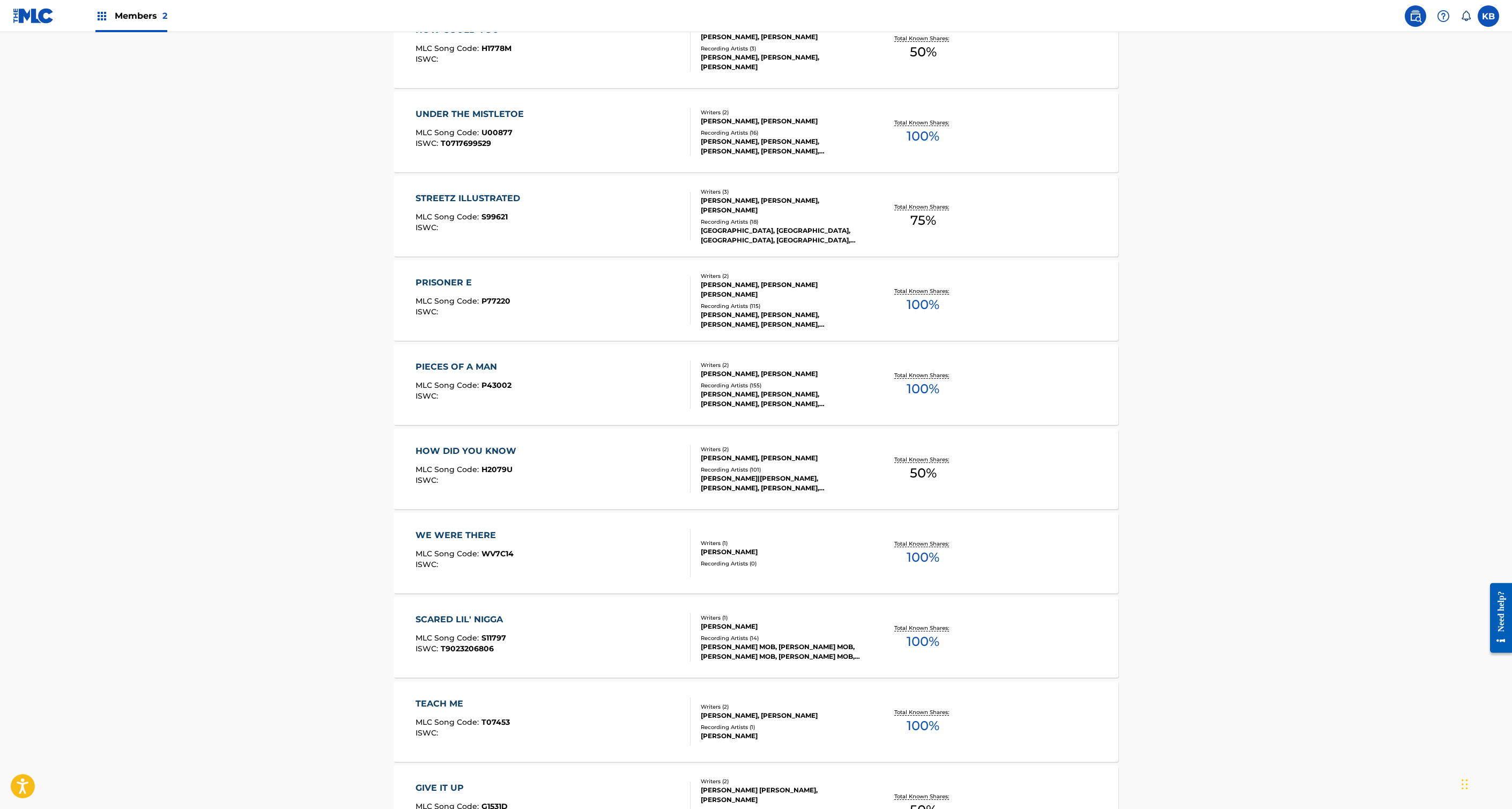
scroll to position [359, 0]
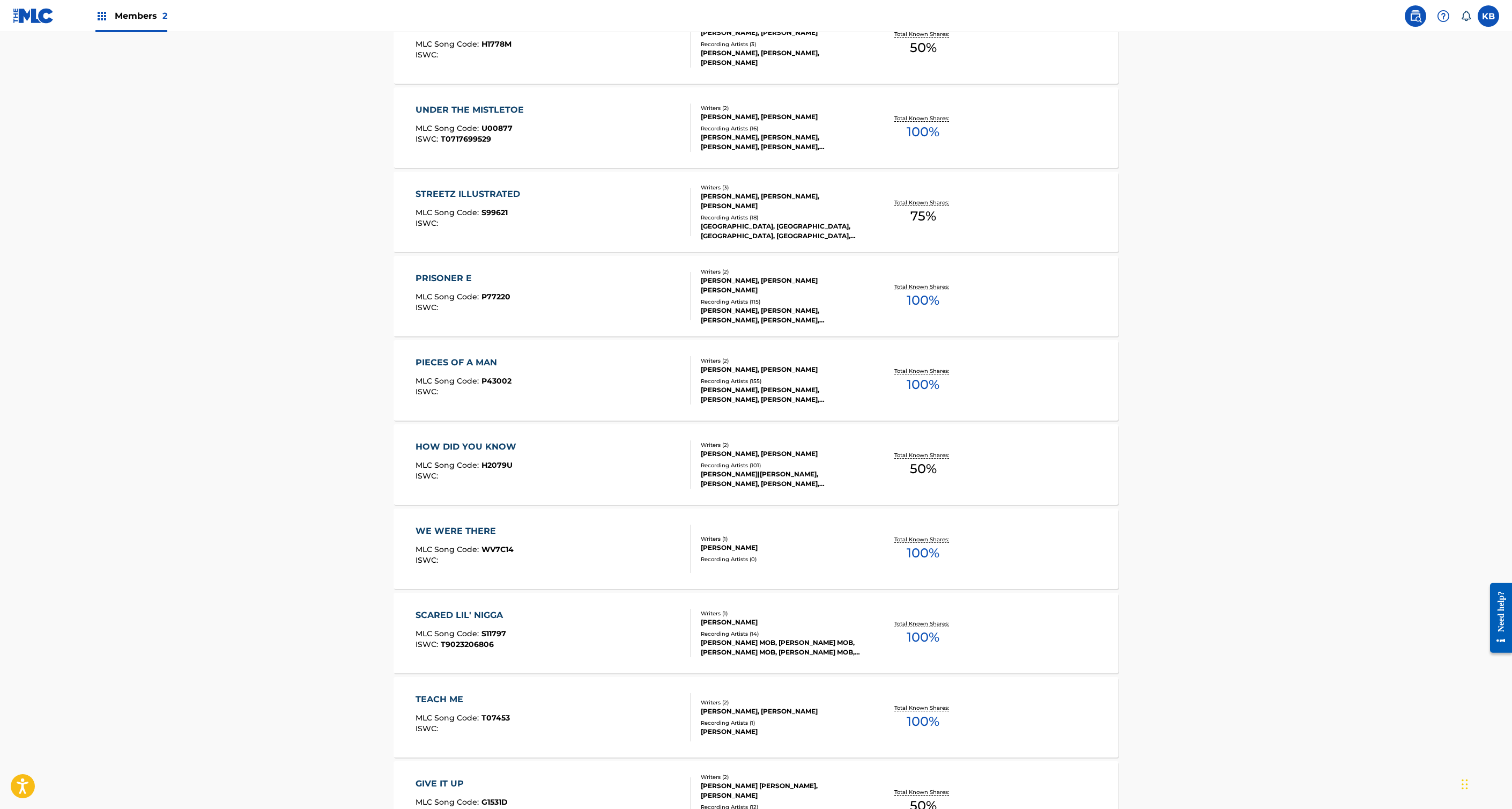
click at [416, 369] on div "PIECES OF A MAN" at bounding box center [464, 363] width 96 height 13
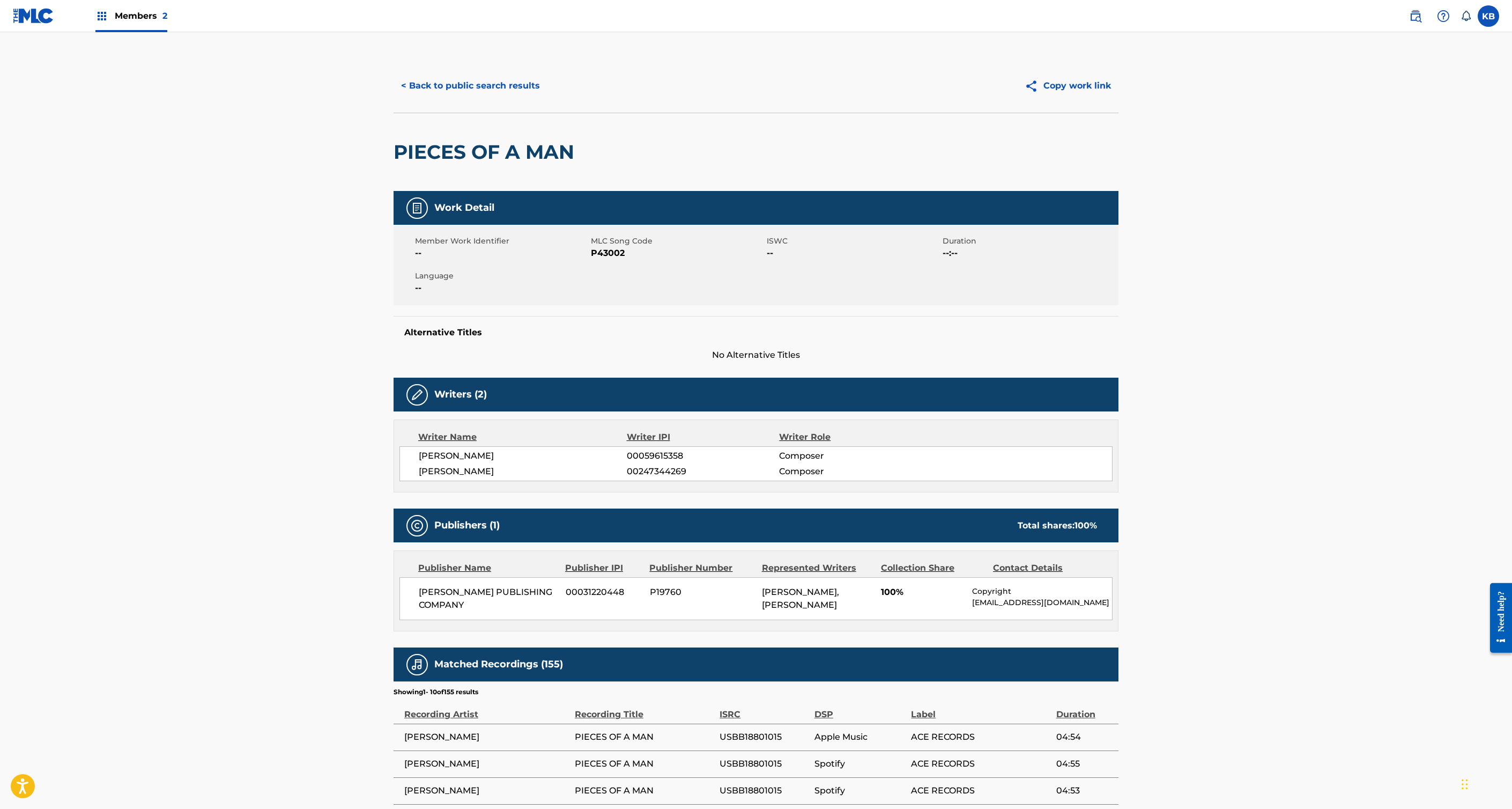
click at [393, 99] on button "< Back to public search results" at bounding box center [470, 86] width 154 height 27
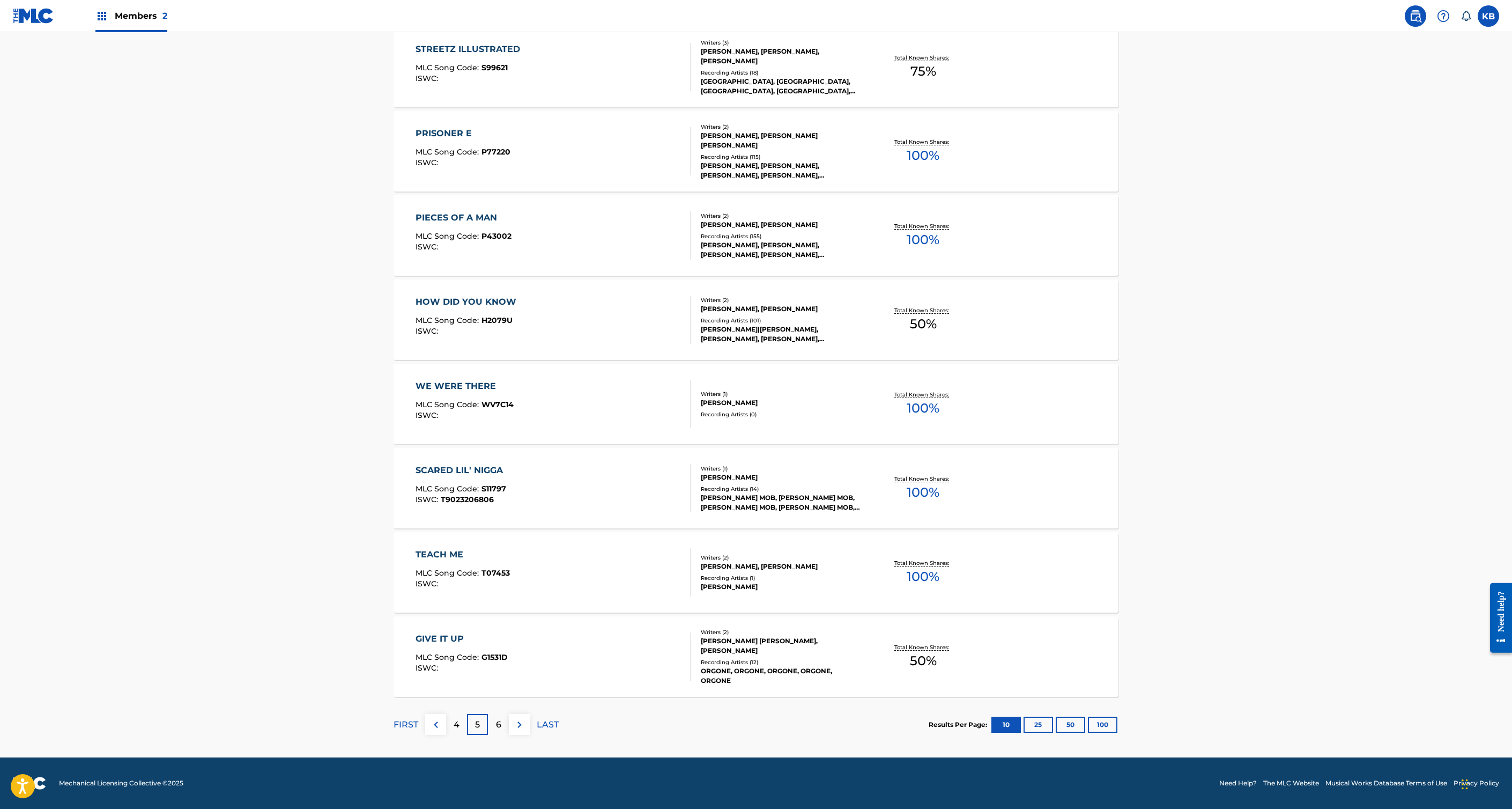
scroll to position [848, 0]
click at [488, 714] on div "6" at bounding box center [498, 724] width 21 height 21
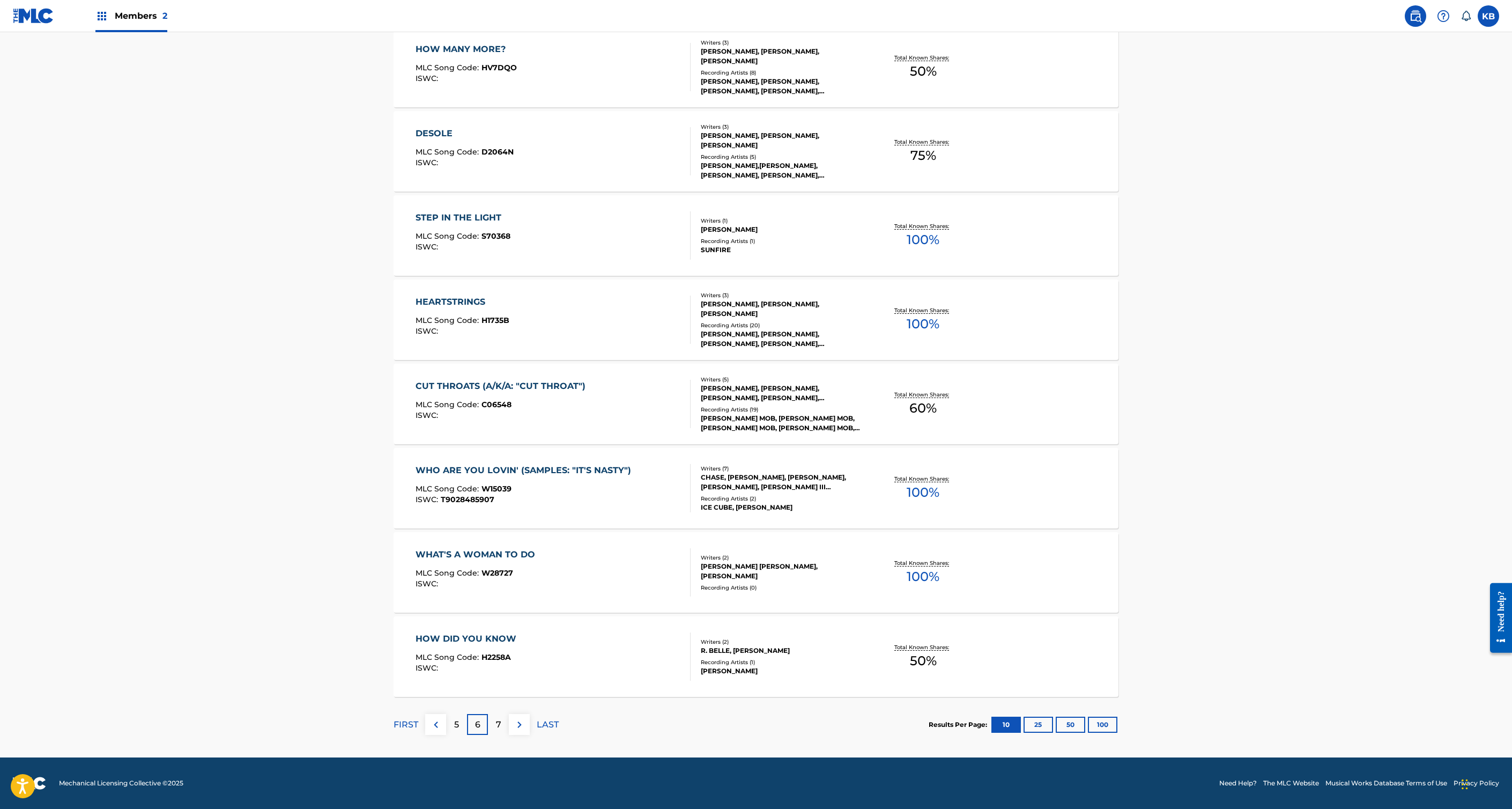
scroll to position [870, 0]
click at [496, 718] on p "7" at bounding box center [498, 724] width 5 height 13
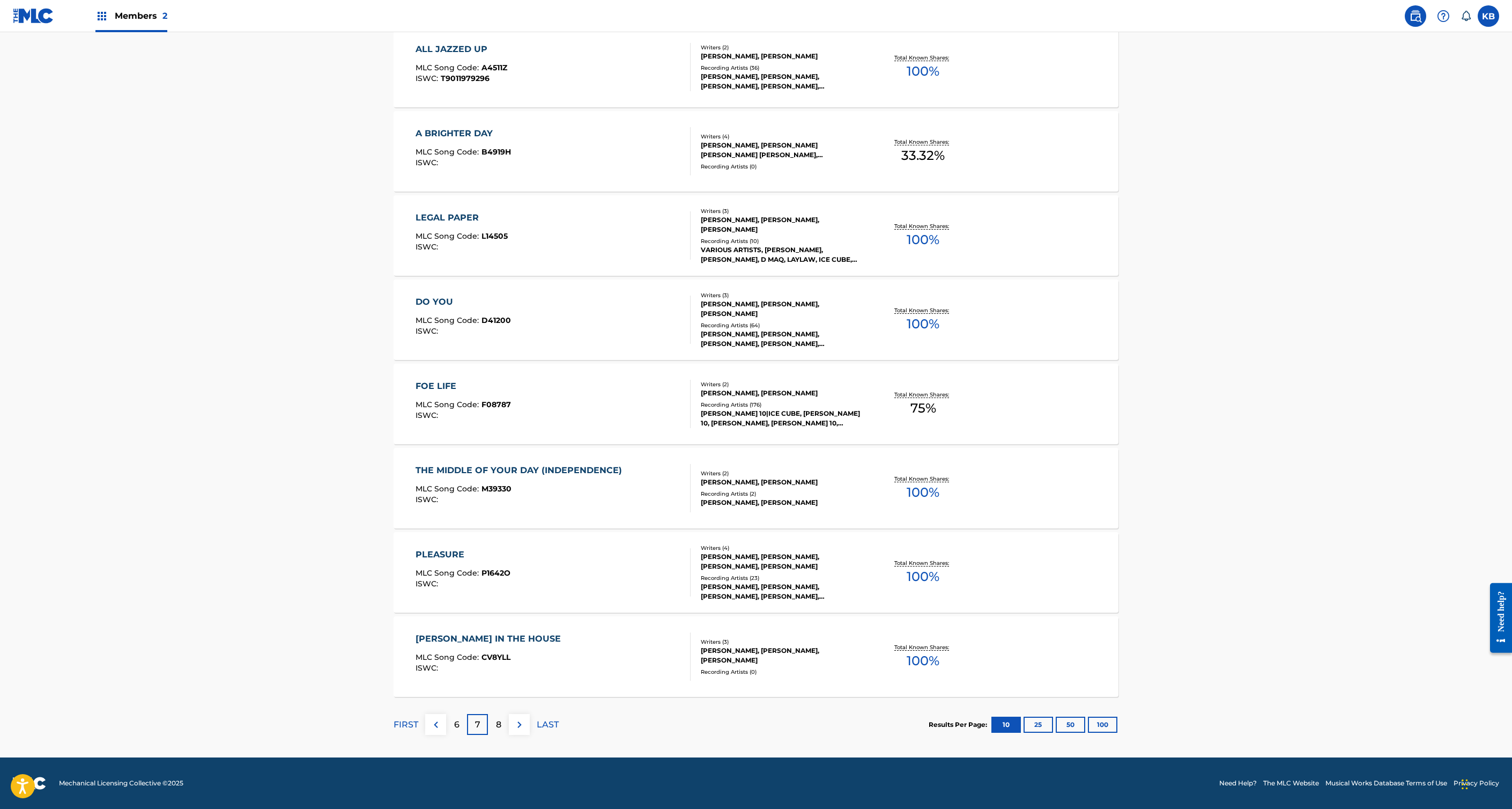
scroll to position [859, 0]
click at [496, 718] on p "8" at bounding box center [498, 724] width 5 height 13
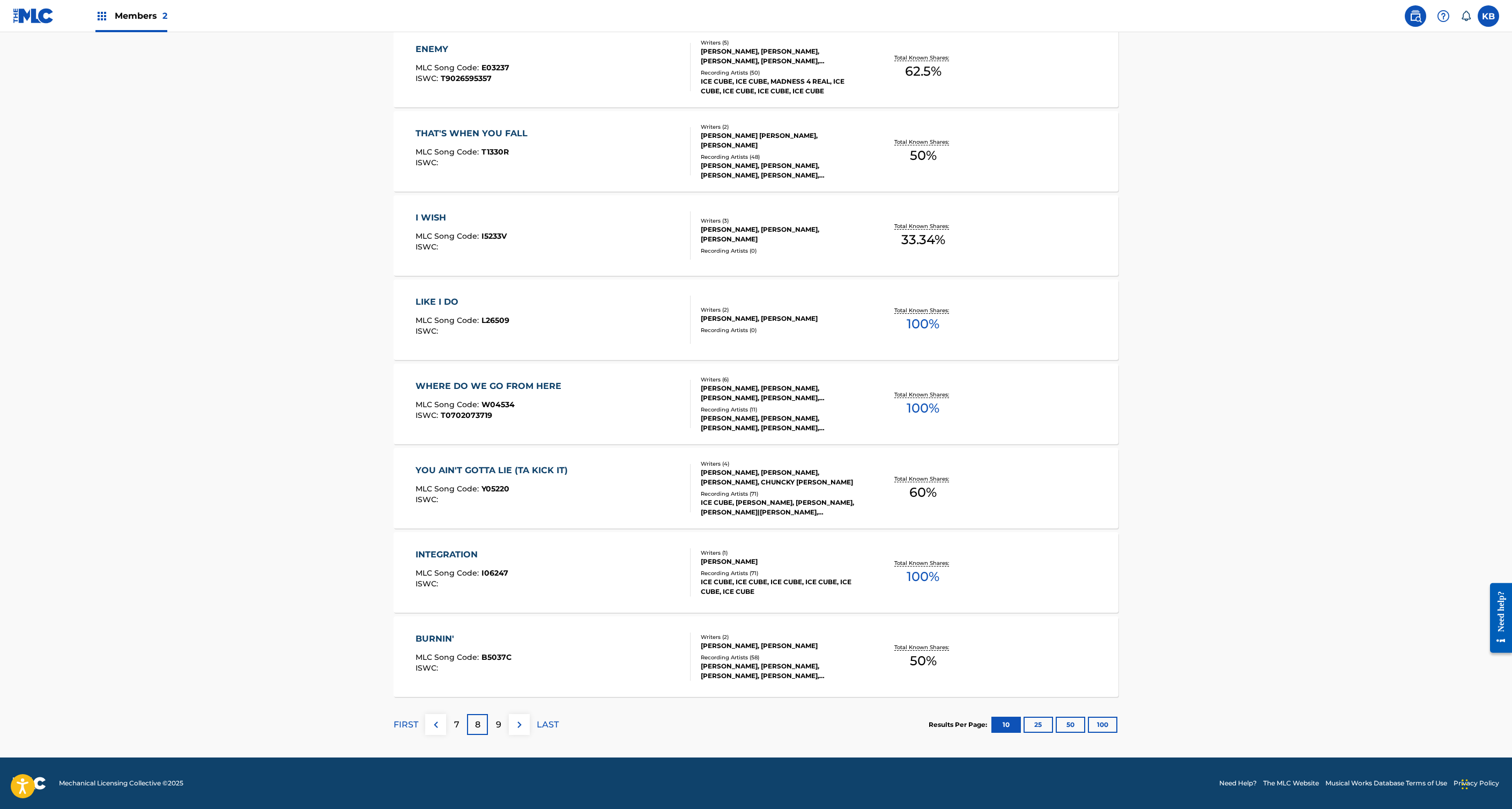
scroll to position [852, 0]
click at [488, 714] on div "9" at bounding box center [498, 724] width 21 height 21
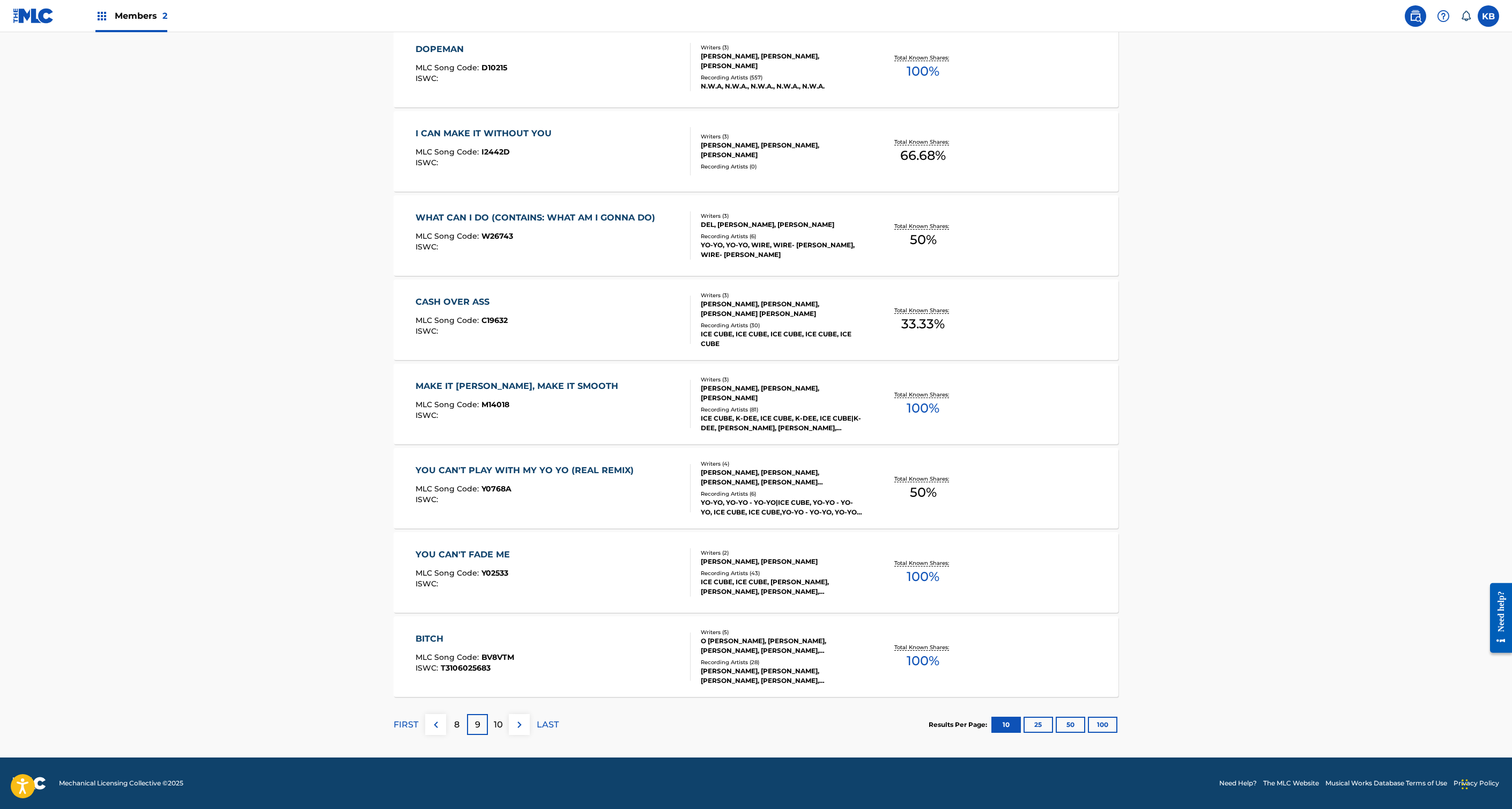
scroll to position [870, 0]
click at [488, 714] on div "10" at bounding box center [498, 724] width 21 height 21
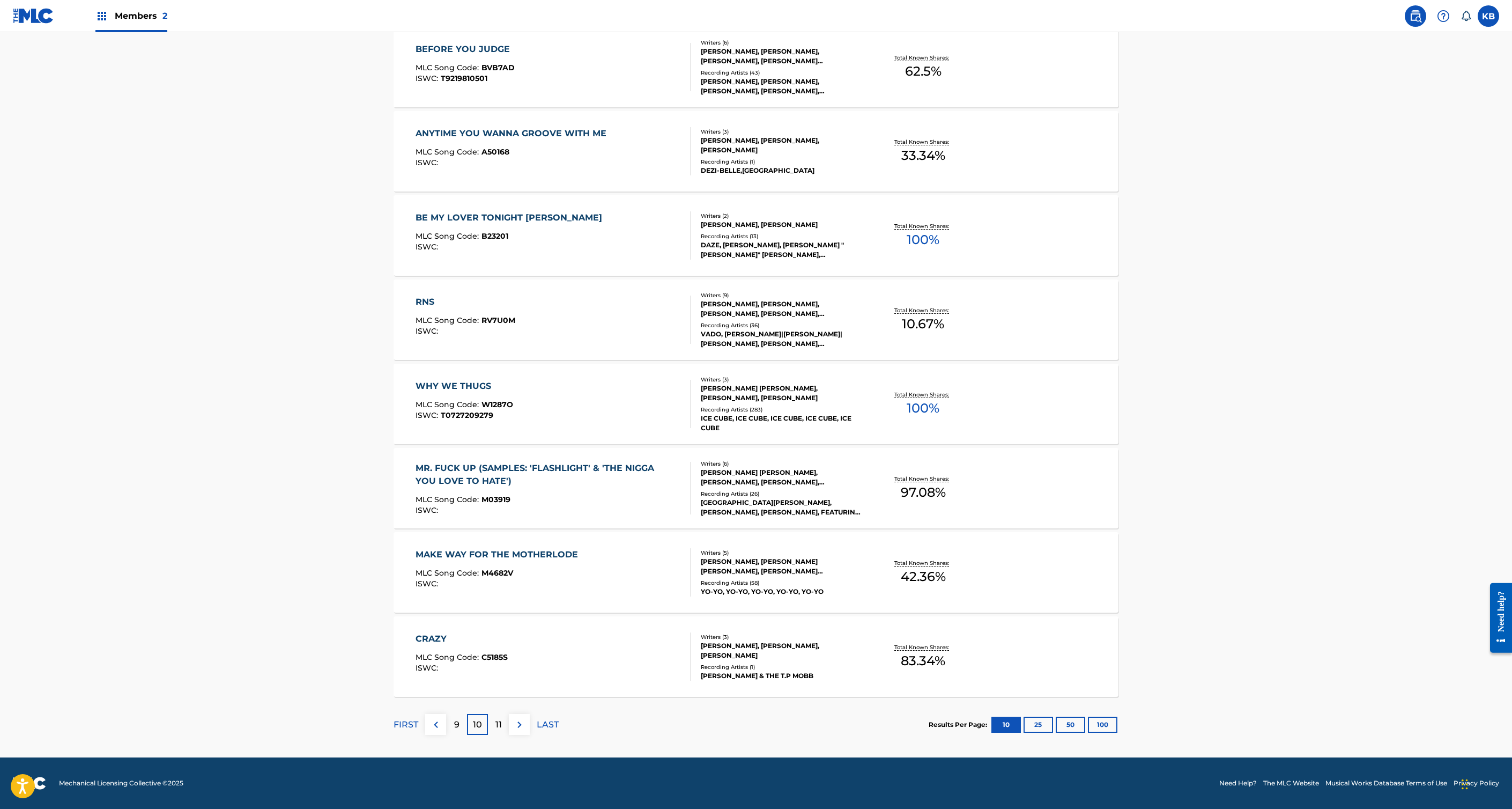
click at [488, 714] on div "11" at bounding box center [498, 724] width 21 height 21
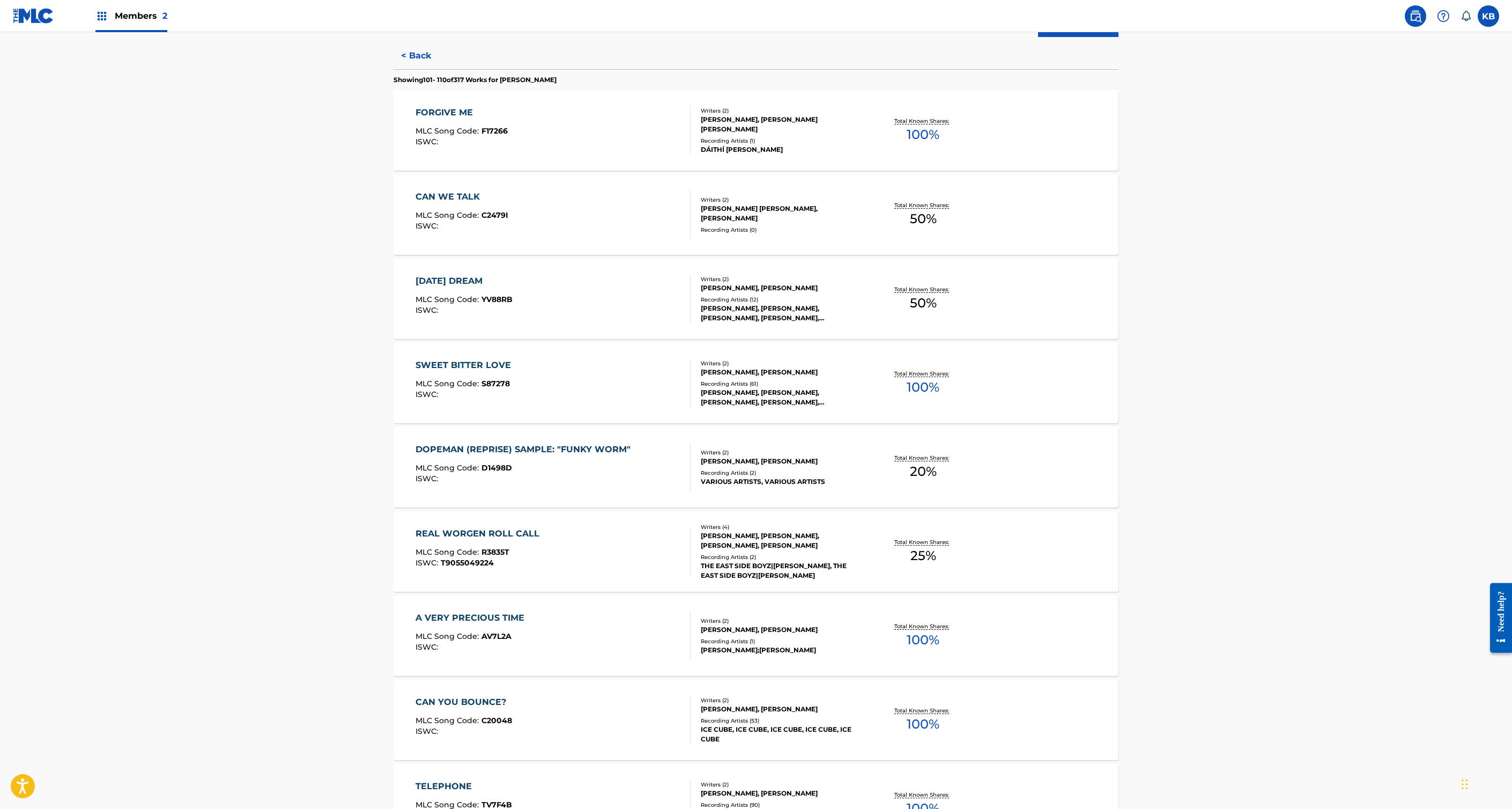
scroll to position [354, 0]
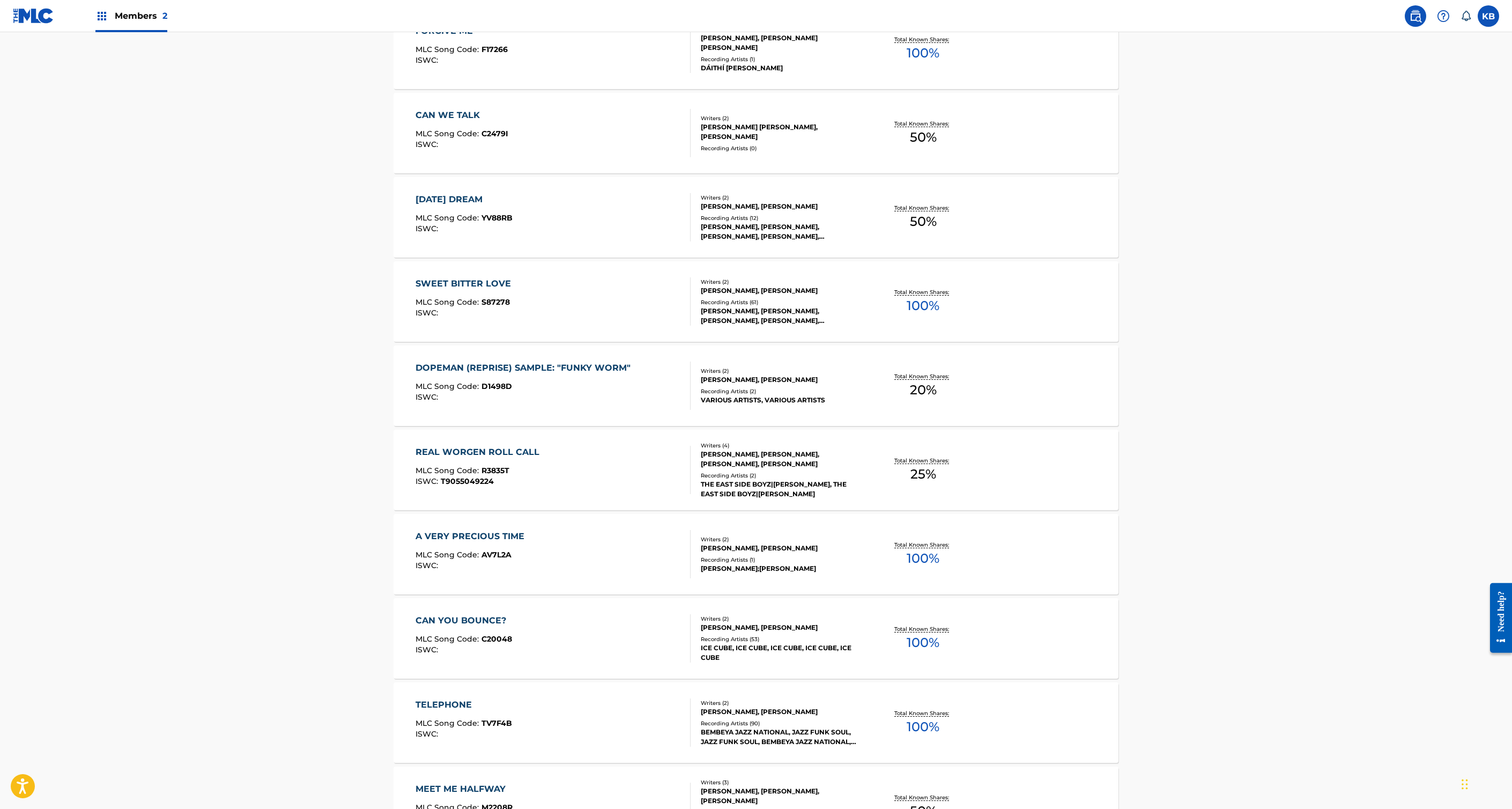
click at [416, 290] on div "SWEET BITTER LOVE" at bounding box center [466, 284] width 101 height 13
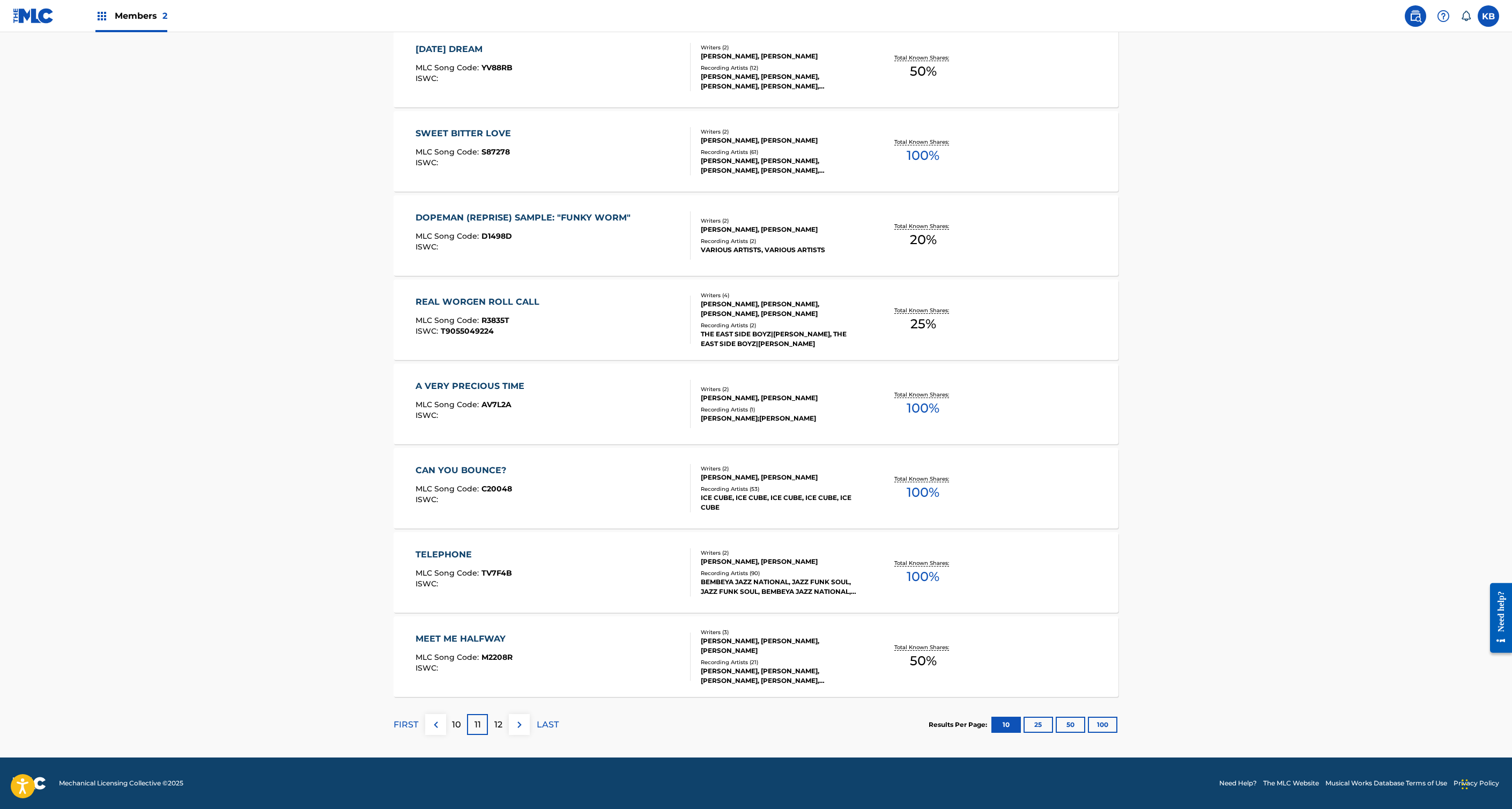
scroll to position [870, 0]
click at [416, 380] on div "A VERY PRECIOUS TIME MLC Song Code : AV7L2A ISWC :" at bounding box center [554, 404] width 276 height 48
